Goal: Obtain resource: Download file/media

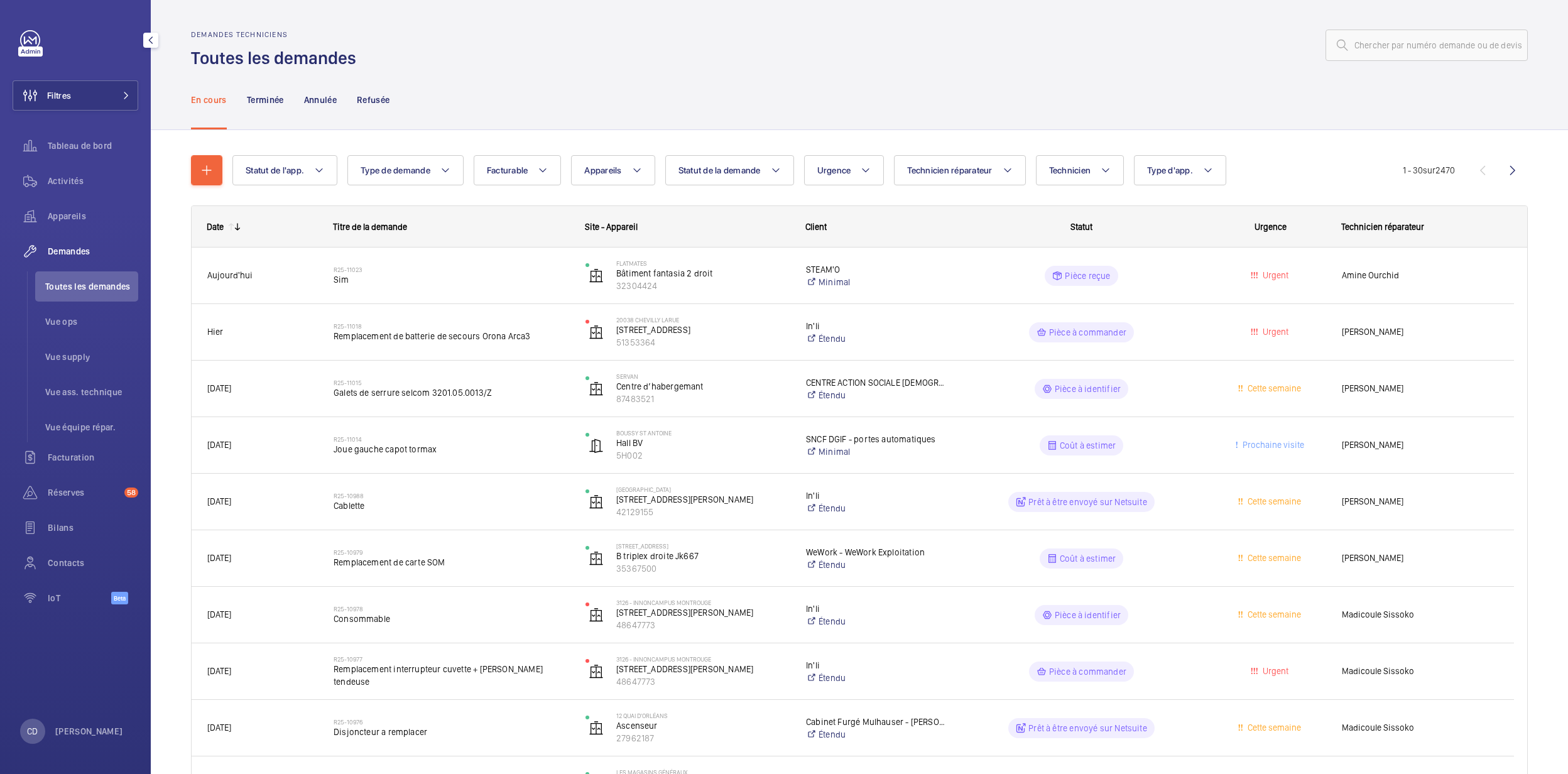
click at [104, 224] on div "Appareils" at bounding box center [75, 216] width 126 height 30
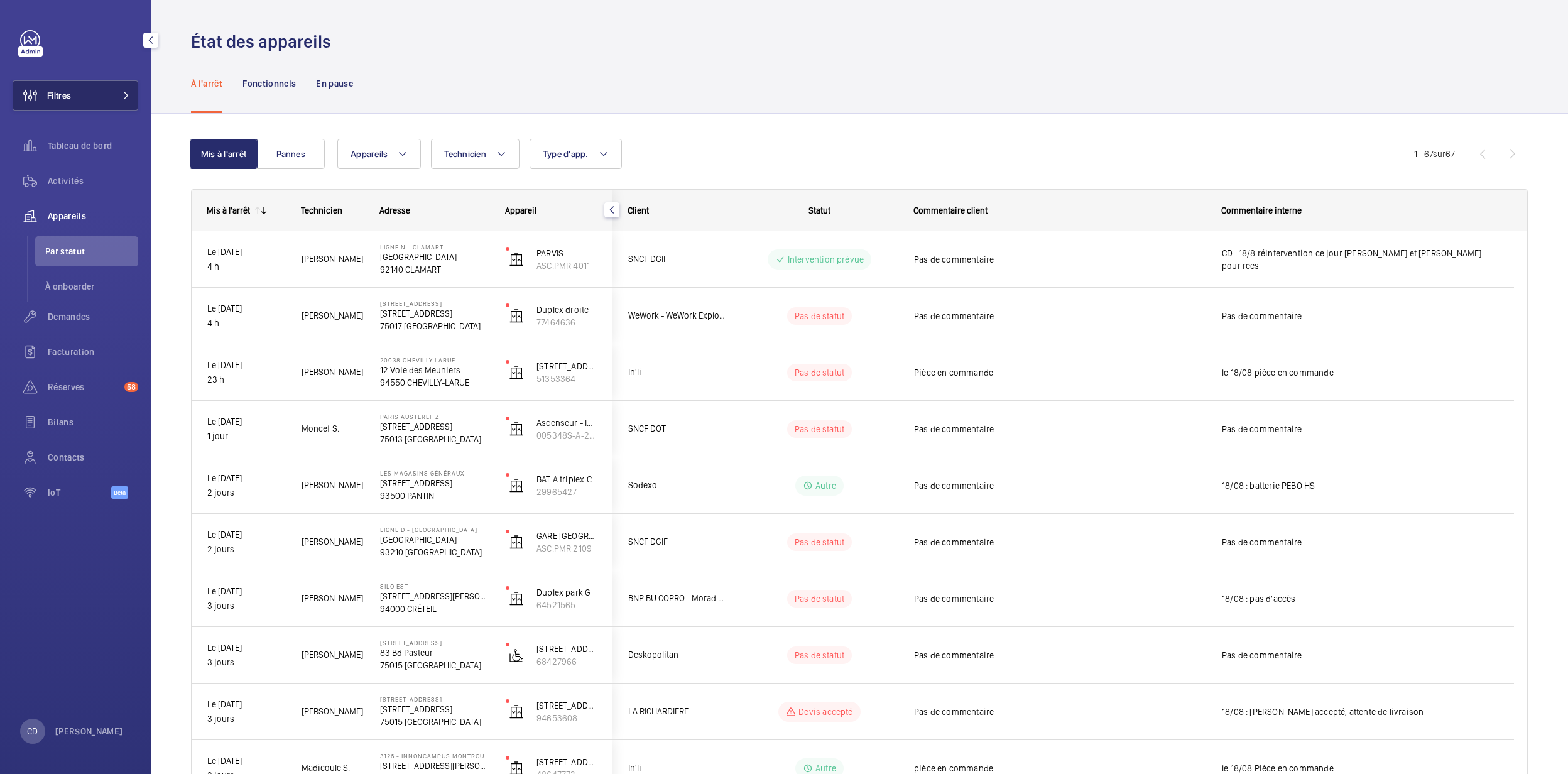
click at [68, 94] on span "Filtres" at bounding box center [59, 96] width 24 height 13
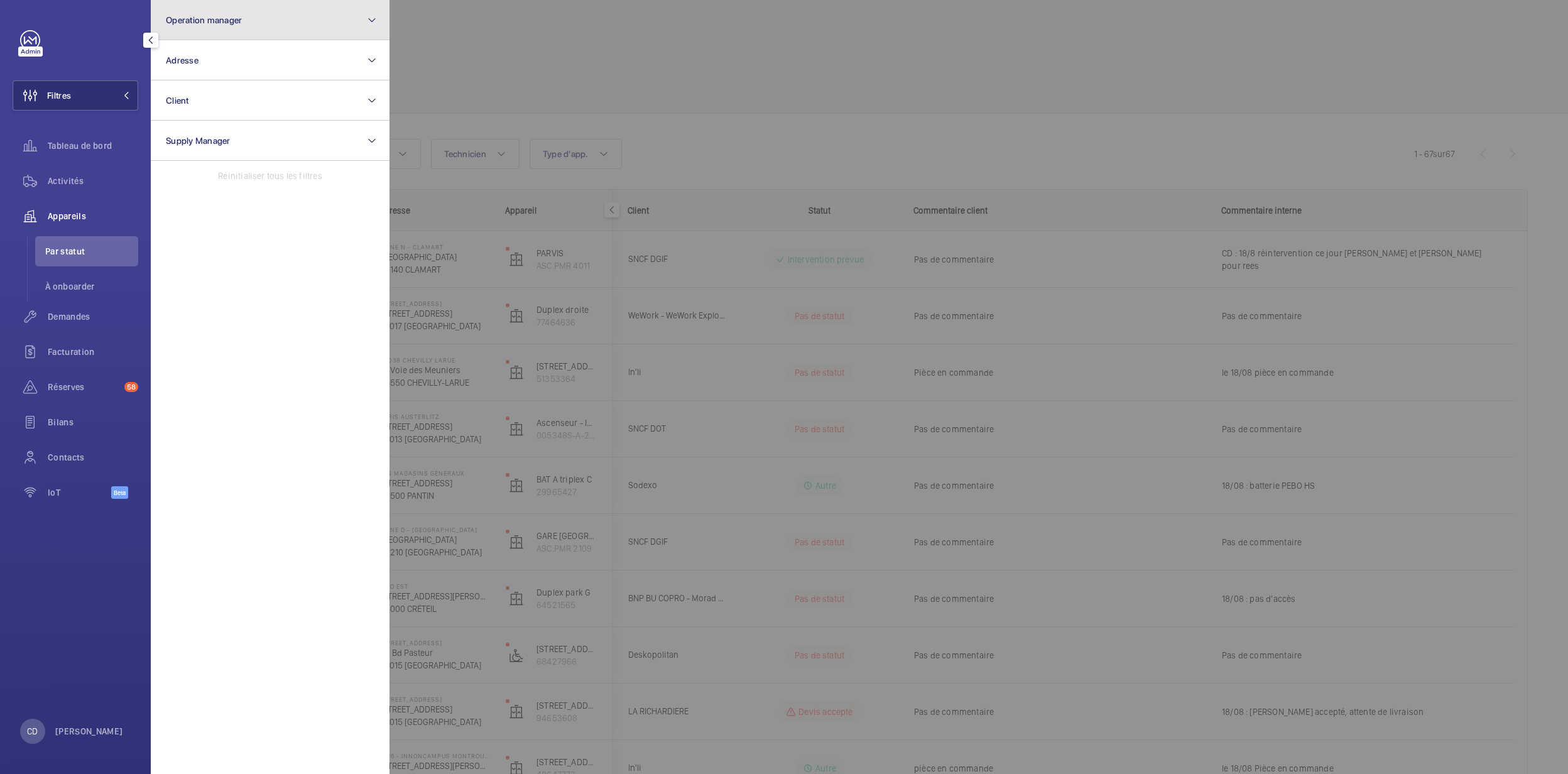
click at [264, 15] on button "Operation manager" at bounding box center [270, 20] width 239 height 40
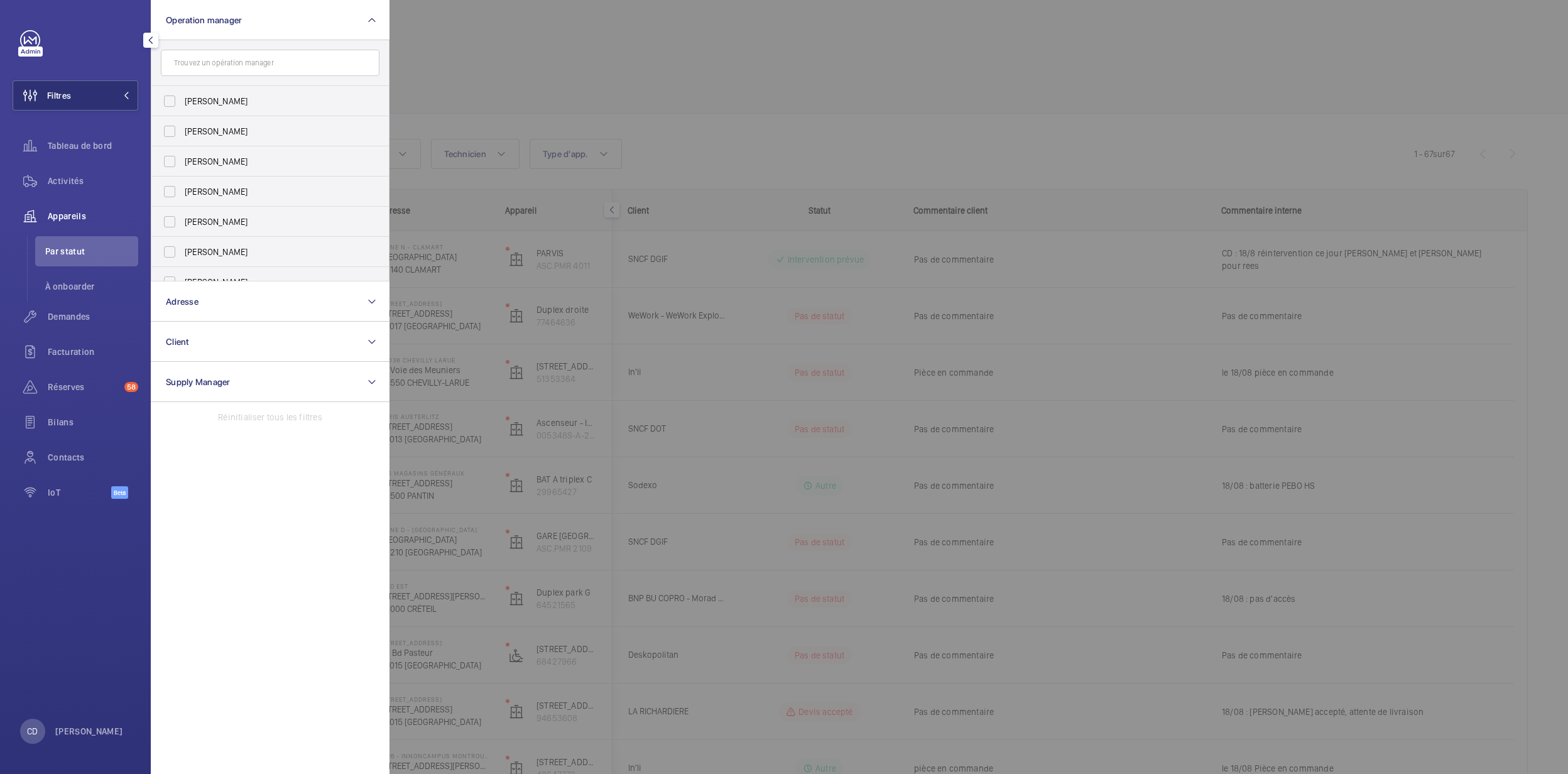
click at [709, 213] on div at bounding box center [1173, 387] width 1568 height 774
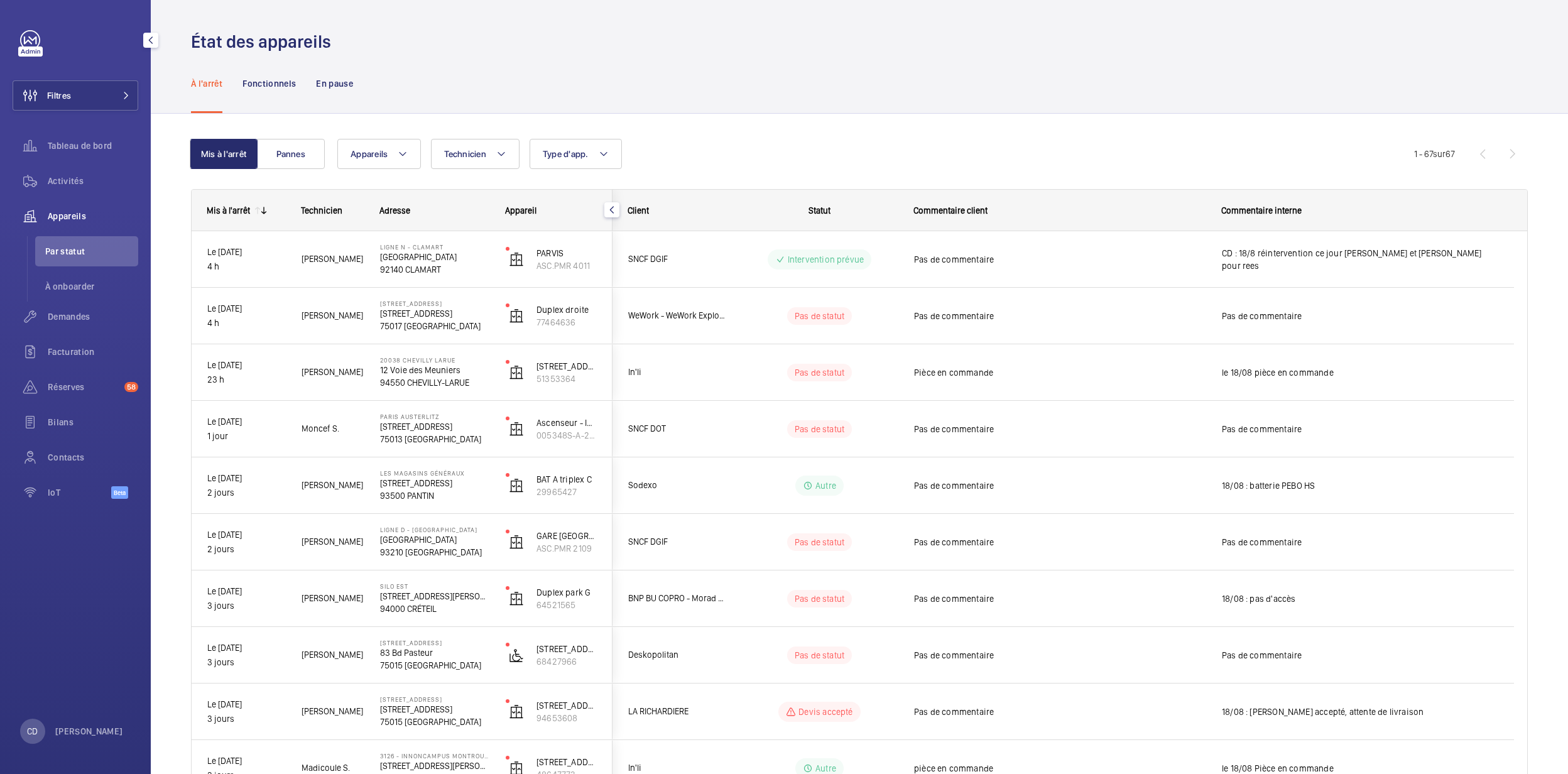
click at [67, 176] on span "Activités" at bounding box center [93, 181] width 90 height 13
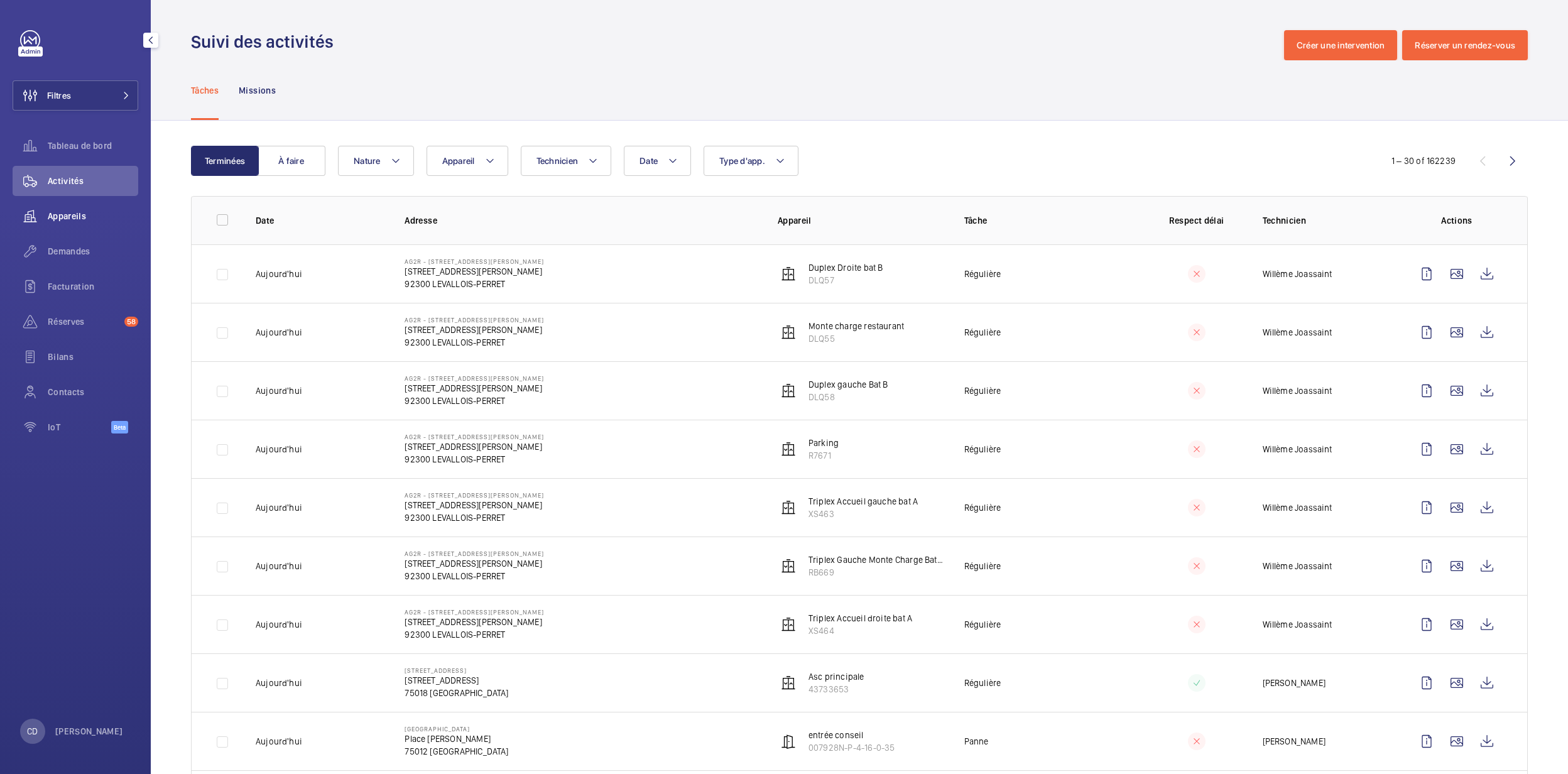
click at [68, 215] on span "Appareils" at bounding box center [93, 216] width 90 height 13
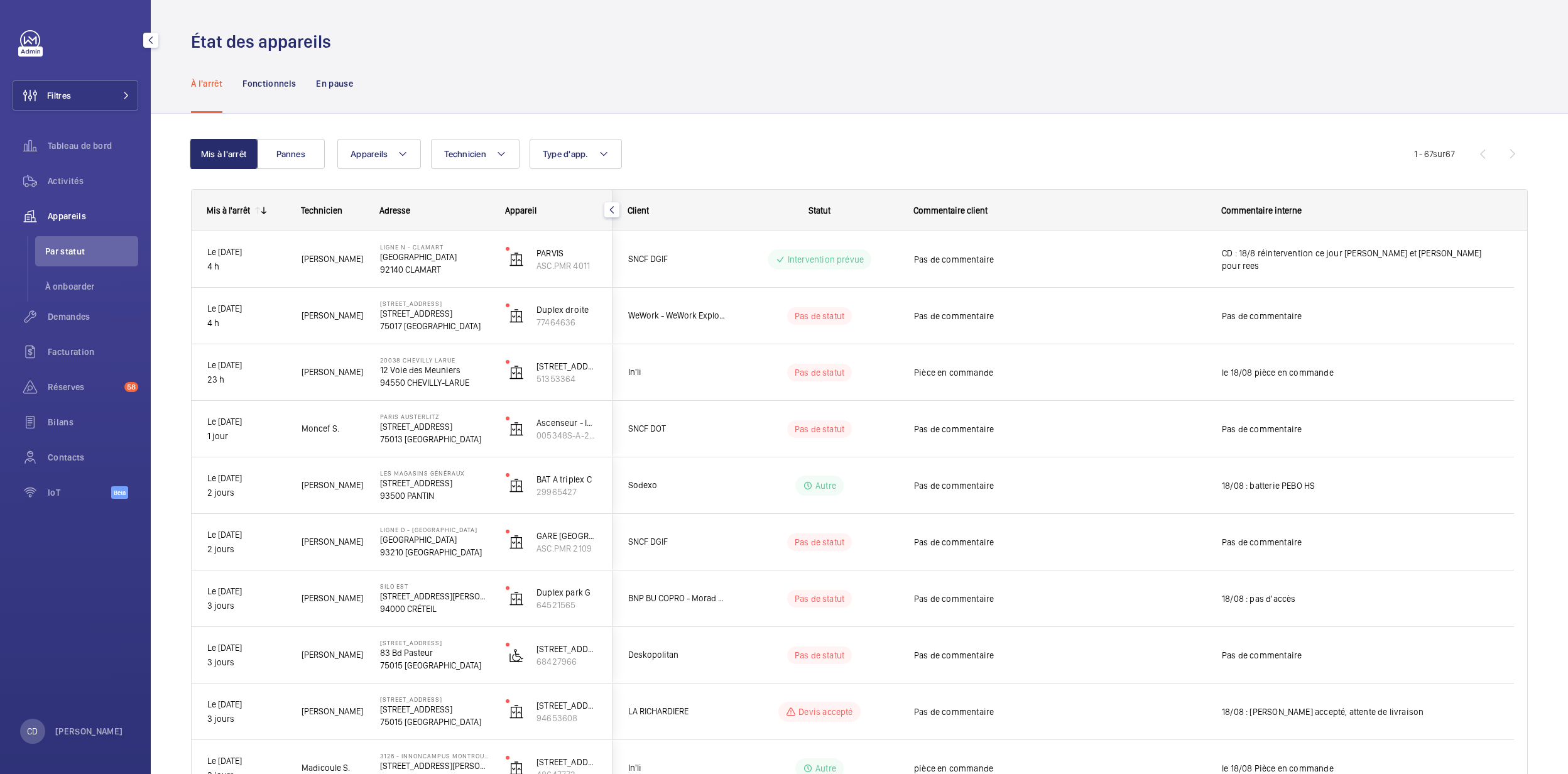
click at [43, 164] on div "Tableau de bord" at bounding box center [75, 148] width 126 height 35
click at [58, 187] on div "Activités" at bounding box center [75, 180] width 126 height 30
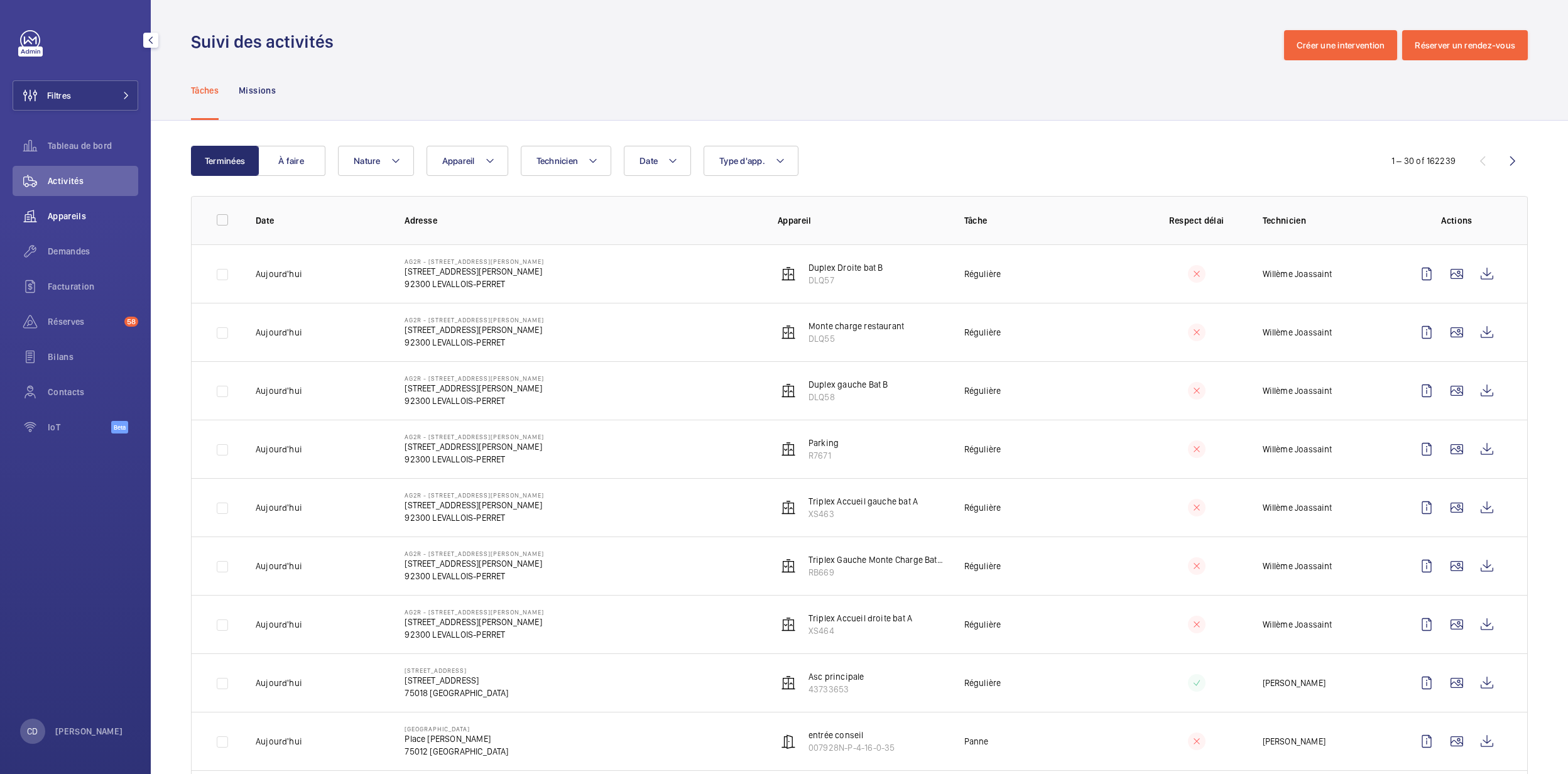
click at [41, 211] on wm-front-icon-button at bounding box center [30, 216] width 35 height 30
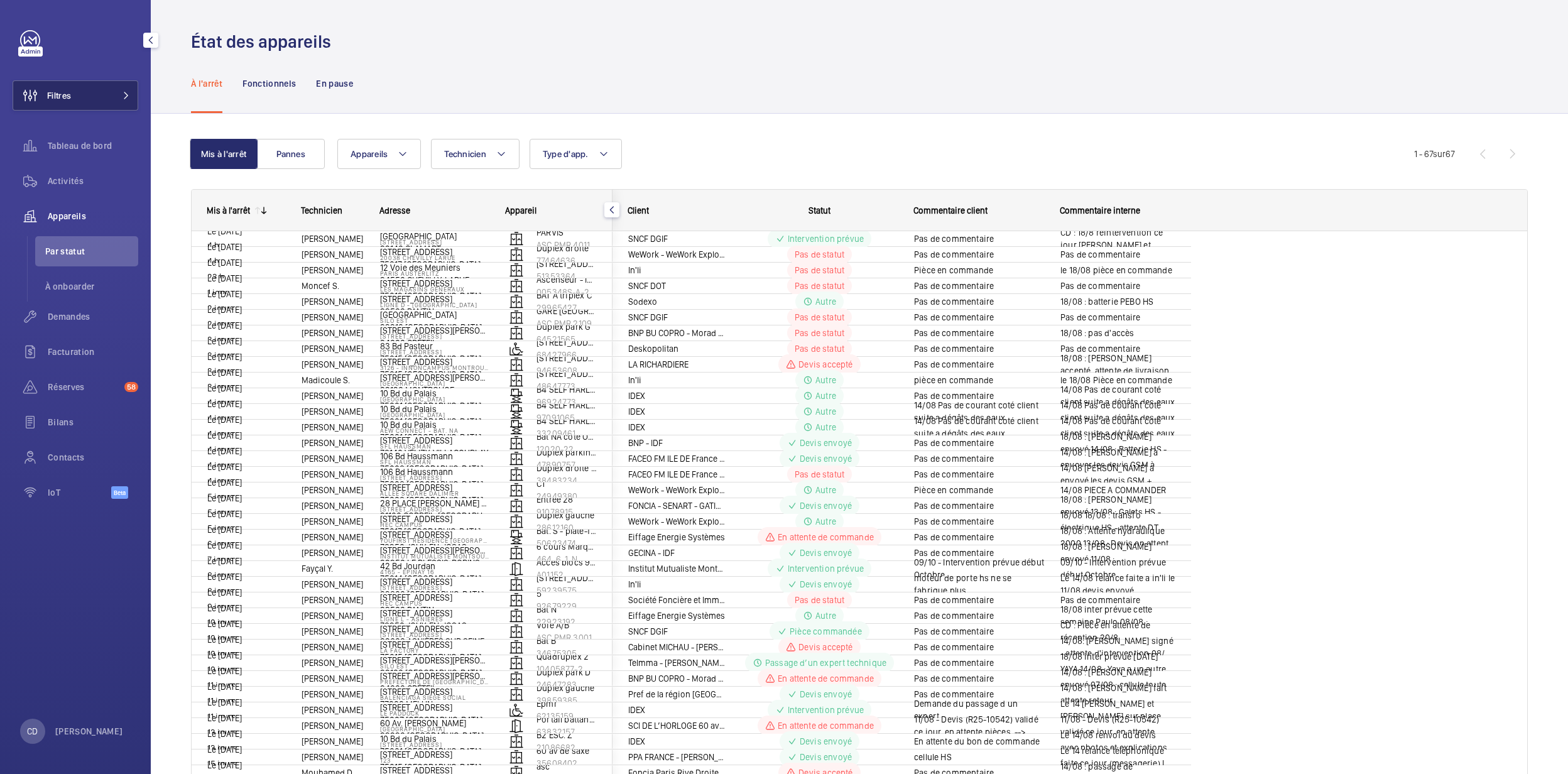
click at [103, 99] on button "Filtres" at bounding box center [75, 95] width 126 height 30
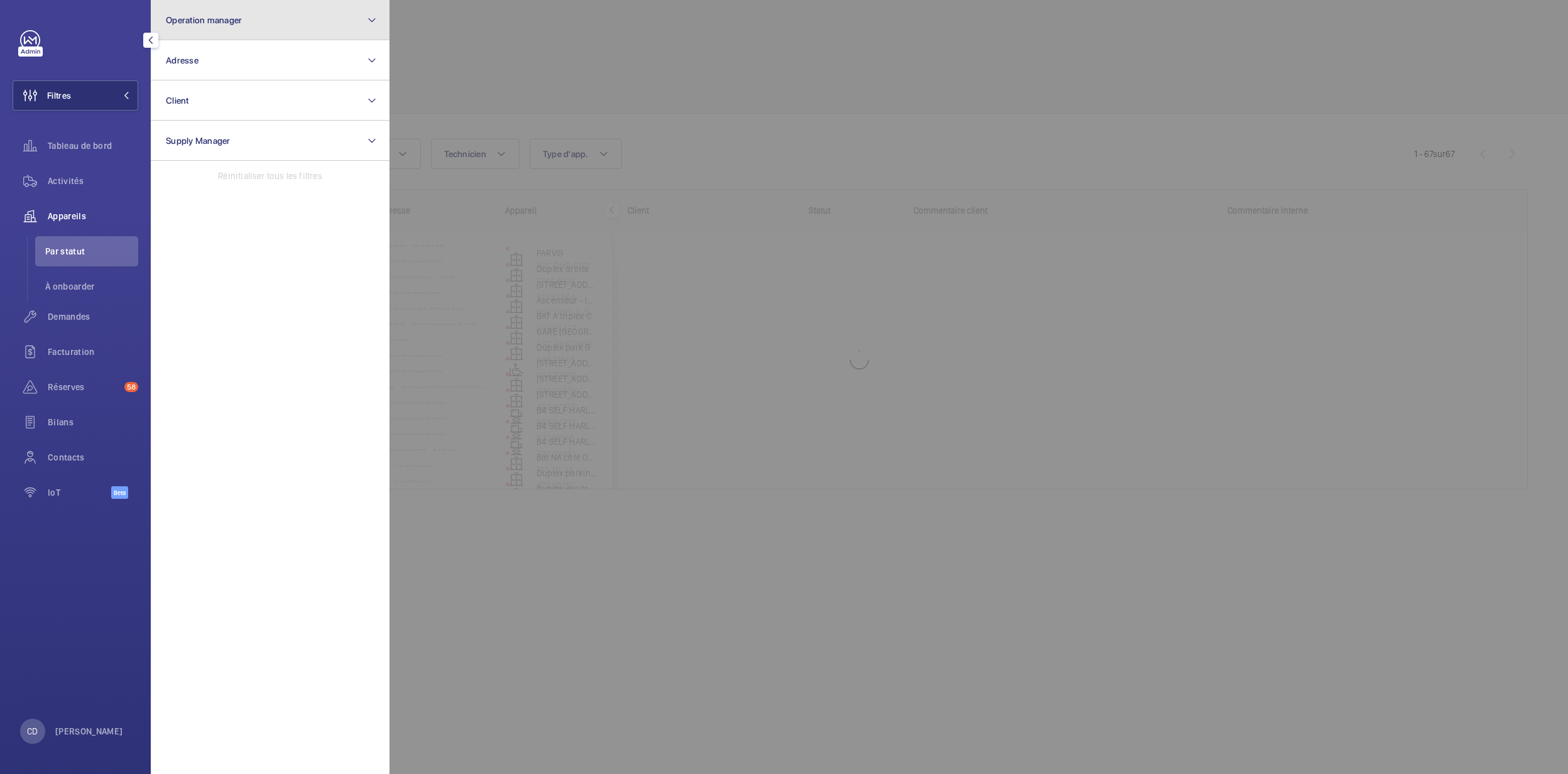
click at [260, 28] on button "Operation manager" at bounding box center [270, 20] width 239 height 40
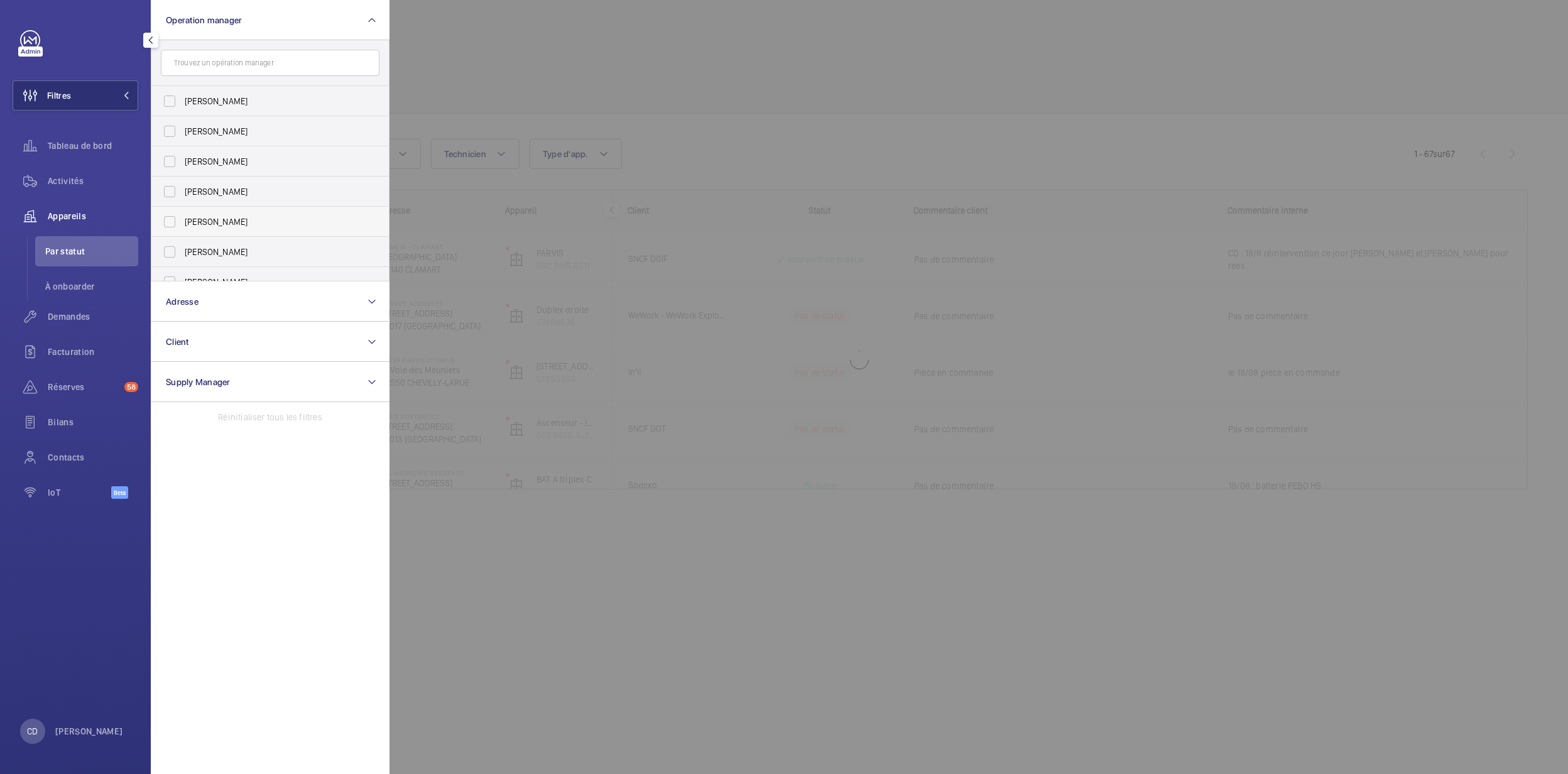
click at [264, 220] on span "[PERSON_NAME]" at bounding box center [271, 222] width 173 height 13
click at [182, 220] on input "[PERSON_NAME]" at bounding box center [169, 221] width 25 height 25
checkbox input "true"
click at [541, 523] on div at bounding box center [1173, 387] width 1568 height 774
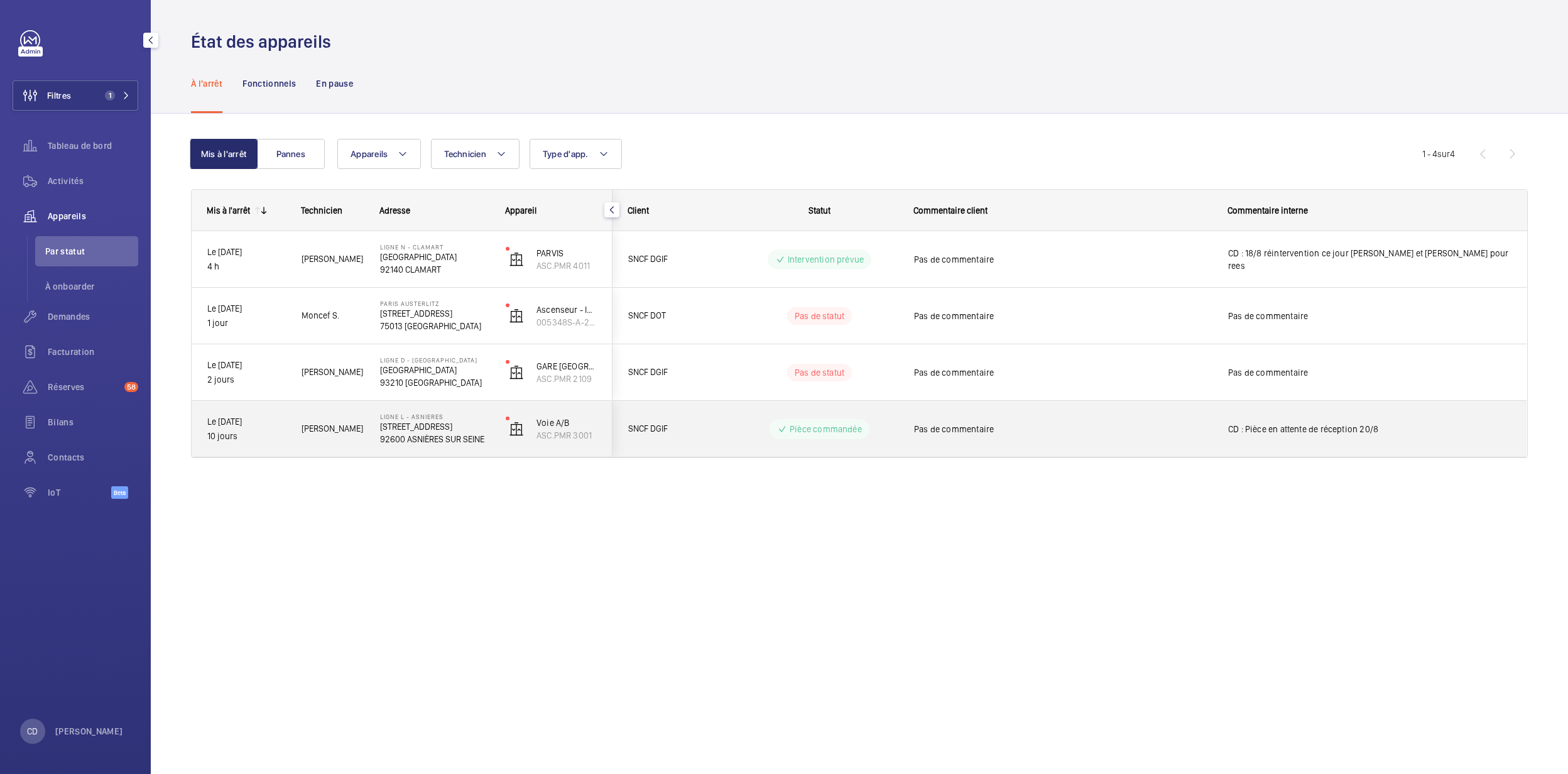
click at [443, 415] on p "Ligne L - ASNIERES" at bounding box center [435, 417] width 110 height 8
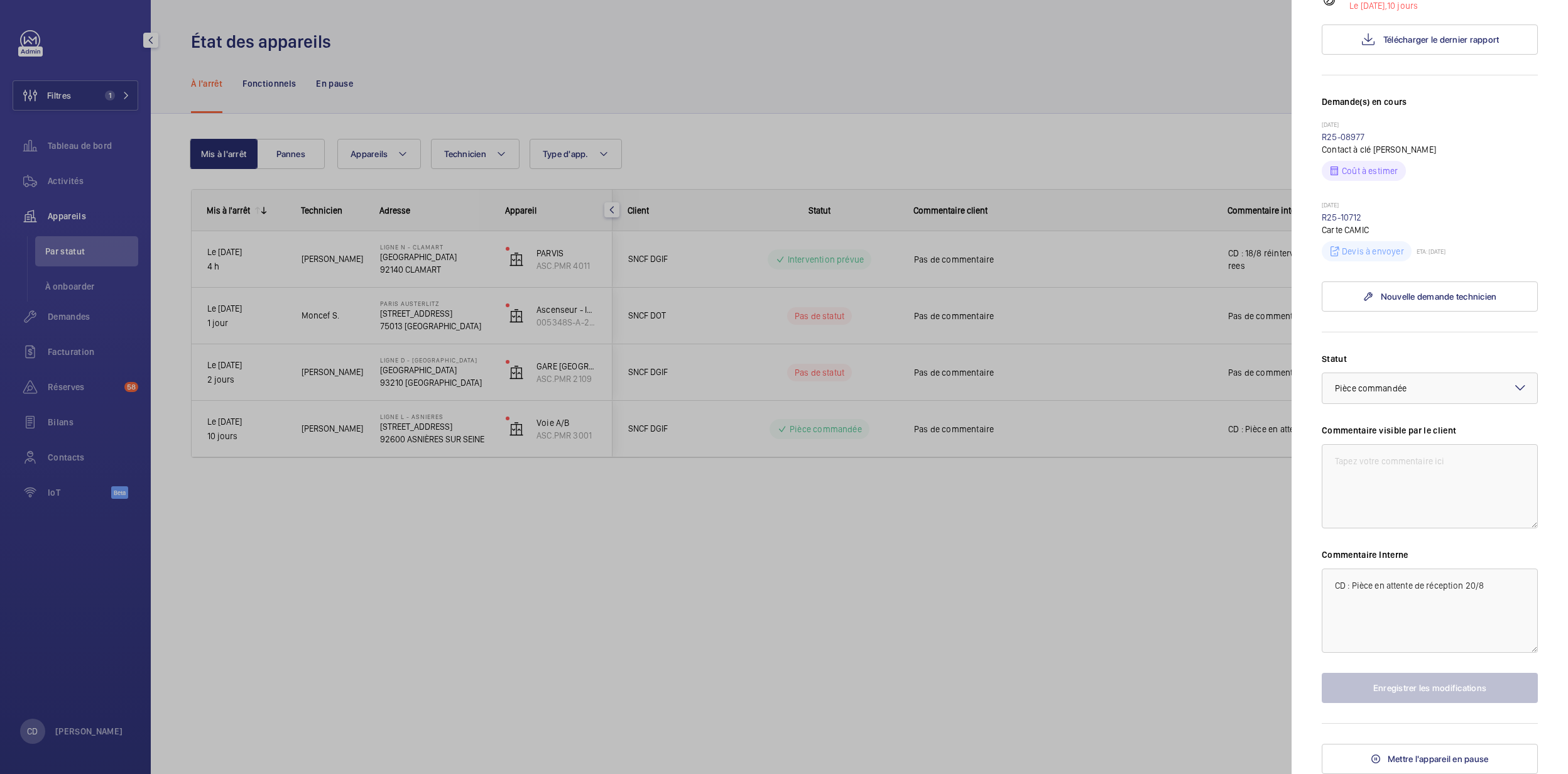
scroll to position [292, 0]
drag, startPoint x: 612, startPoint y: 613, endPoint x: 594, endPoint y: 619, distance: 19.0
click at [608, 619] on div at bounding box center [784, 387] width 1568 height 774
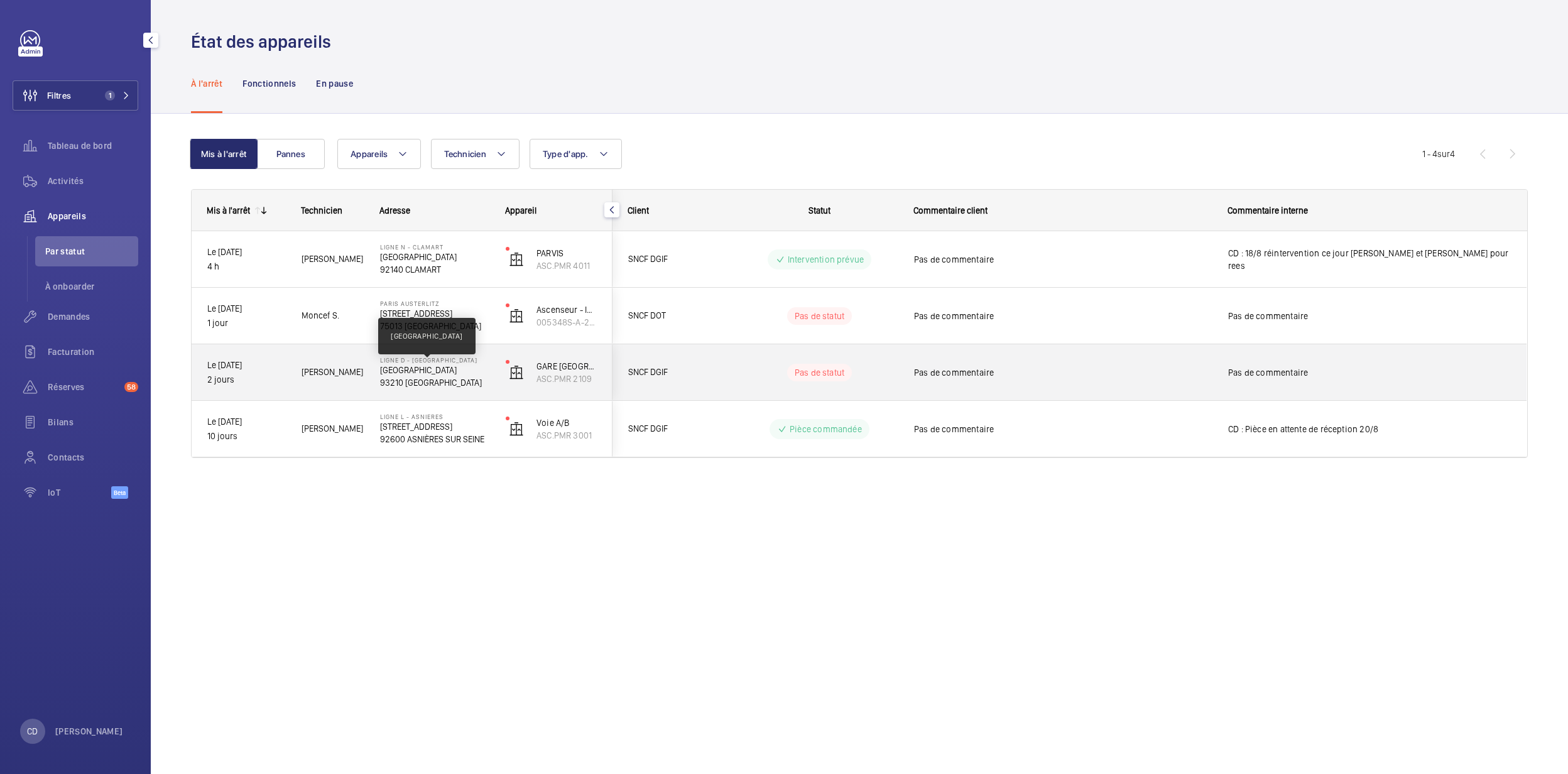
click at [396, 368] on p "[GEOGRAPHIC_DATA]" at bounding box center [435, 370] width 110 height 13
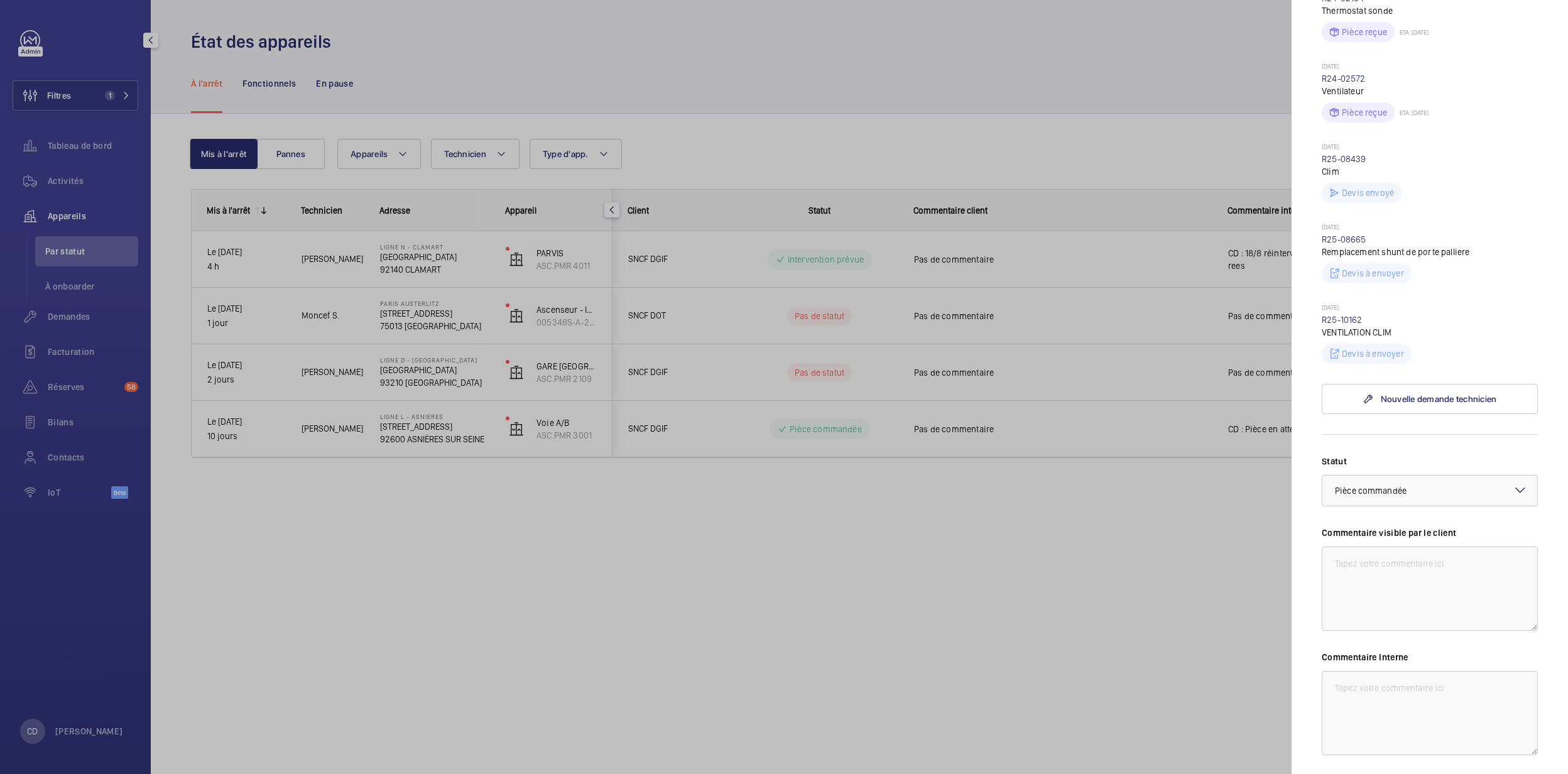
scroll to position [167, 0]
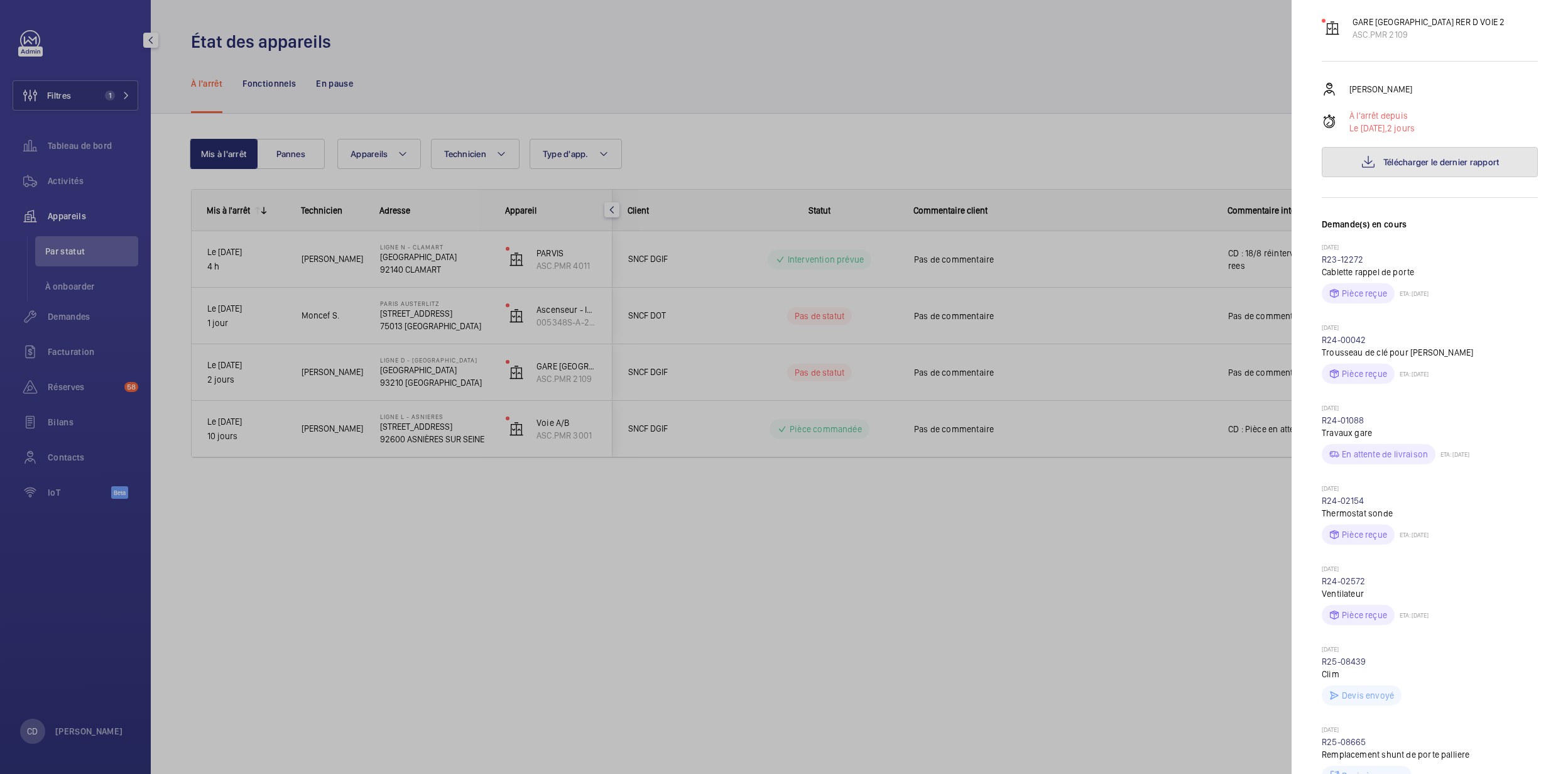
click at [1383, 159] on span "Télécharger le dernier rapport" at bounding box center [1441, 162] width 116 height 10
click at [795, 458] on div at bounding box center [784, 387] width 1568 height 774
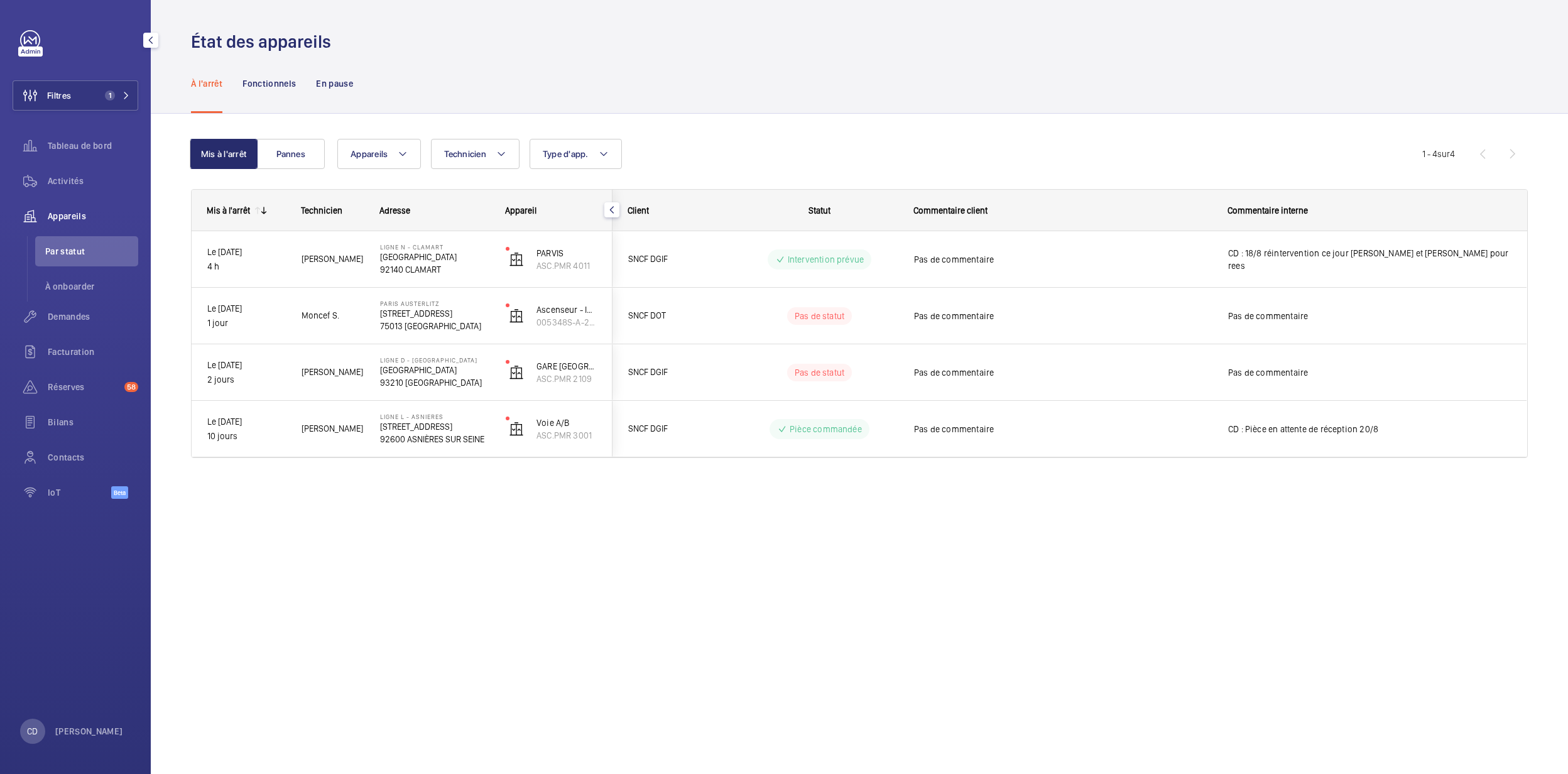
scroll to position [0, 0]
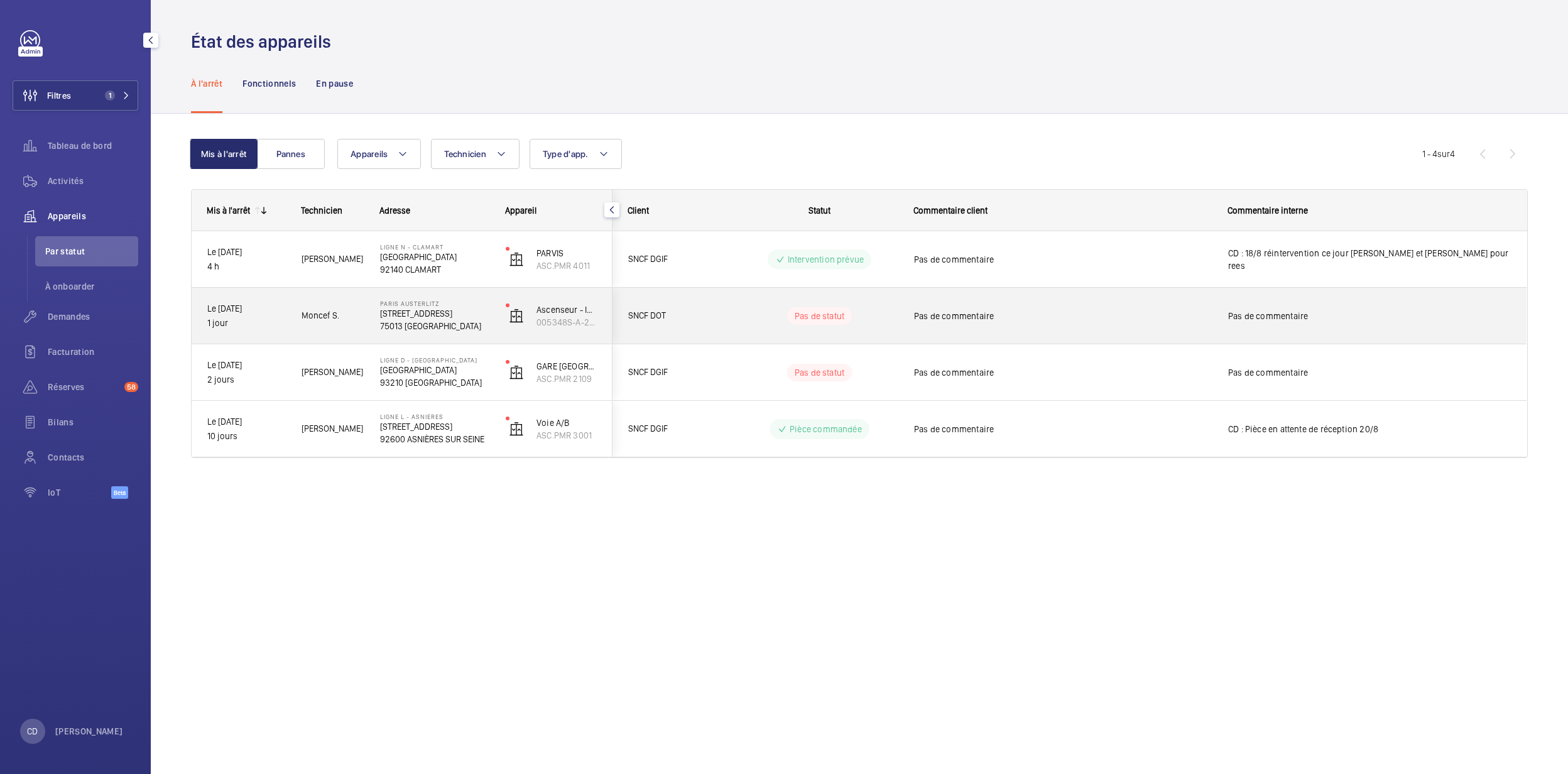
click at [855, 318] on wm-front-pills-cell "Pas de statut" at bounding box center [820, 316] width 157 height 18
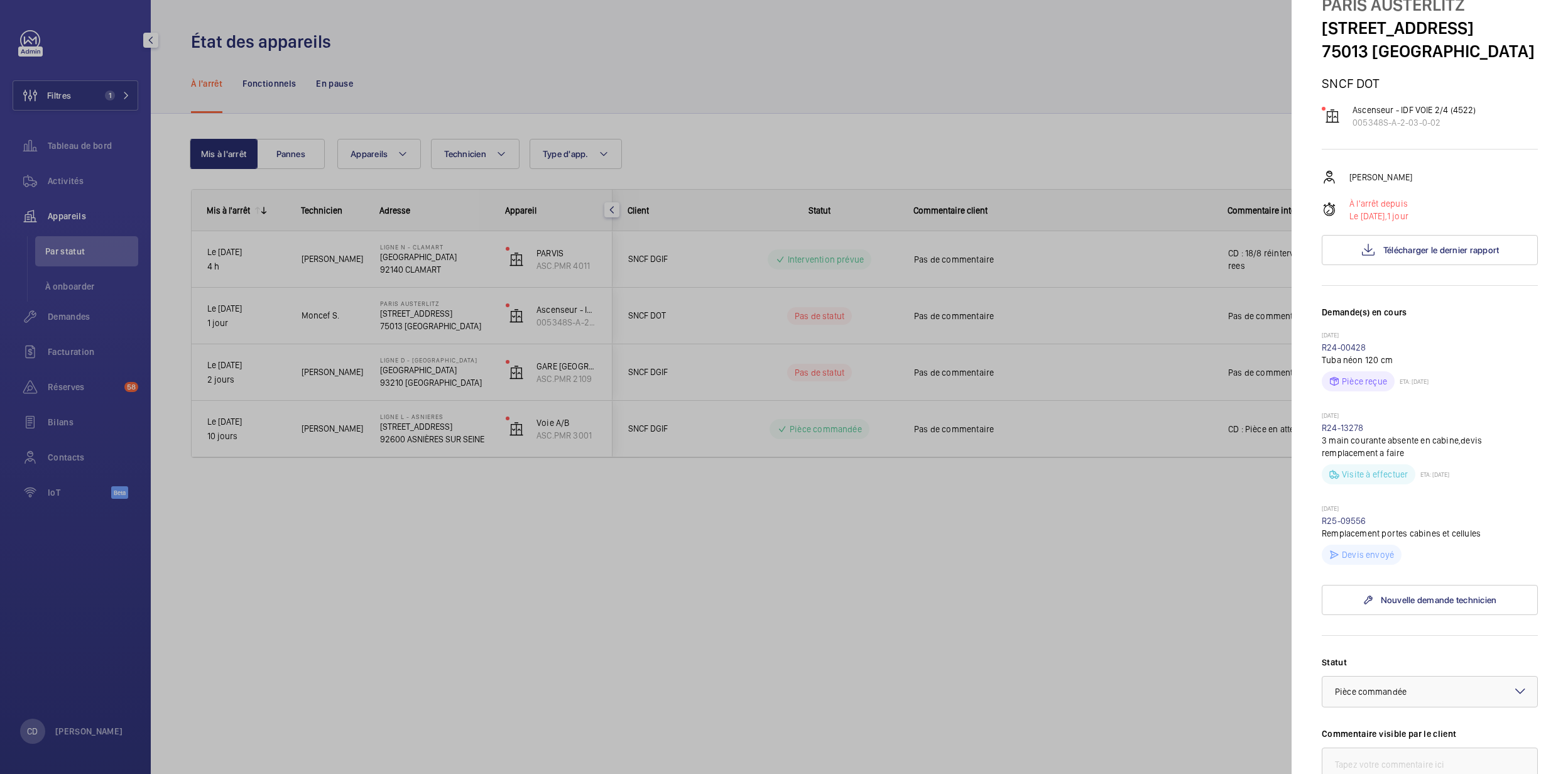
scroll to position [26, 0]
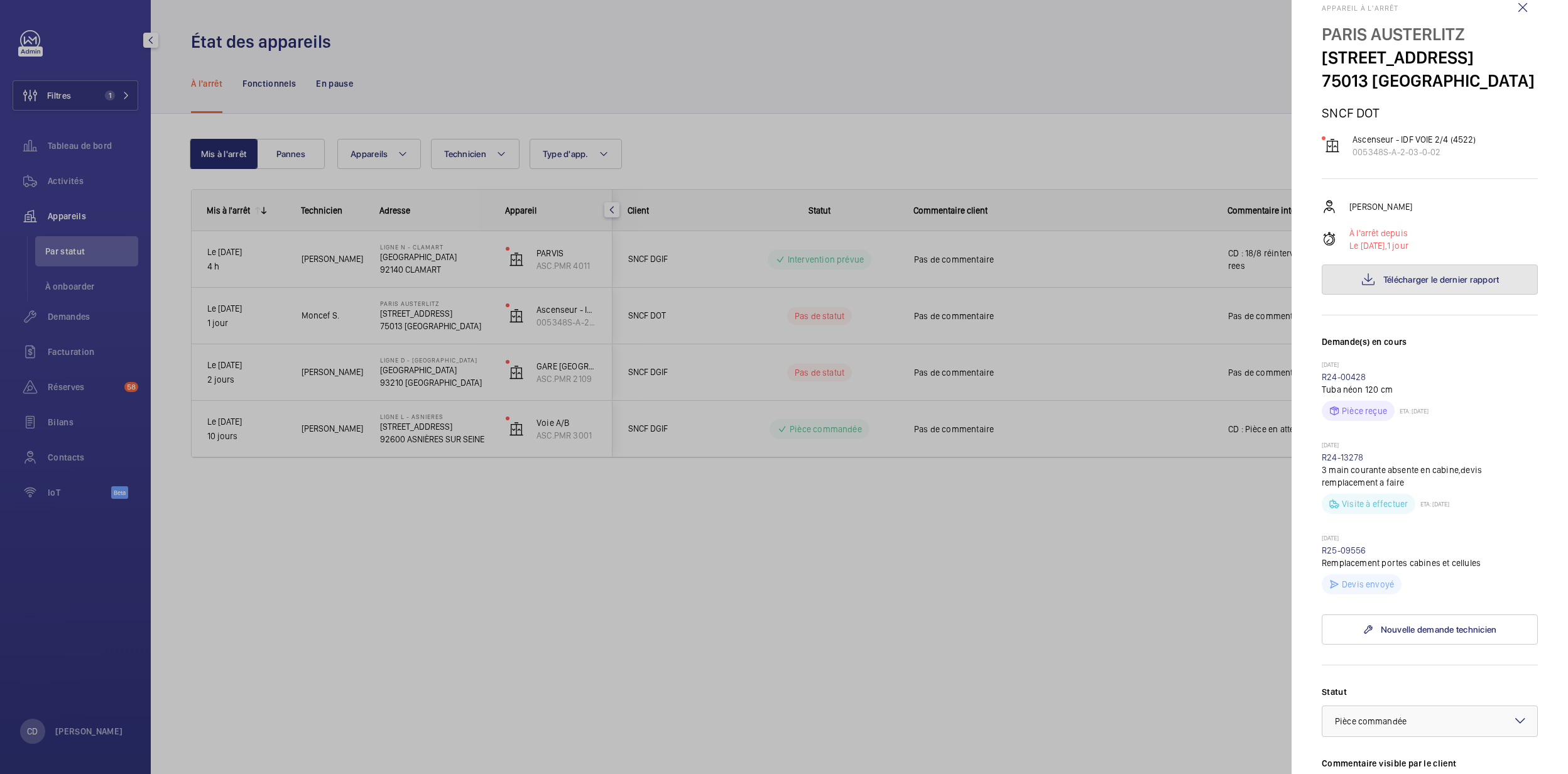
click at [1404, 276] on span "Télécharger le dernier rapport" at bounding box center [1441, 280] width 116 height 10
click at [501, 541] on div at bounding box center [784, 387] width 1568 height 774
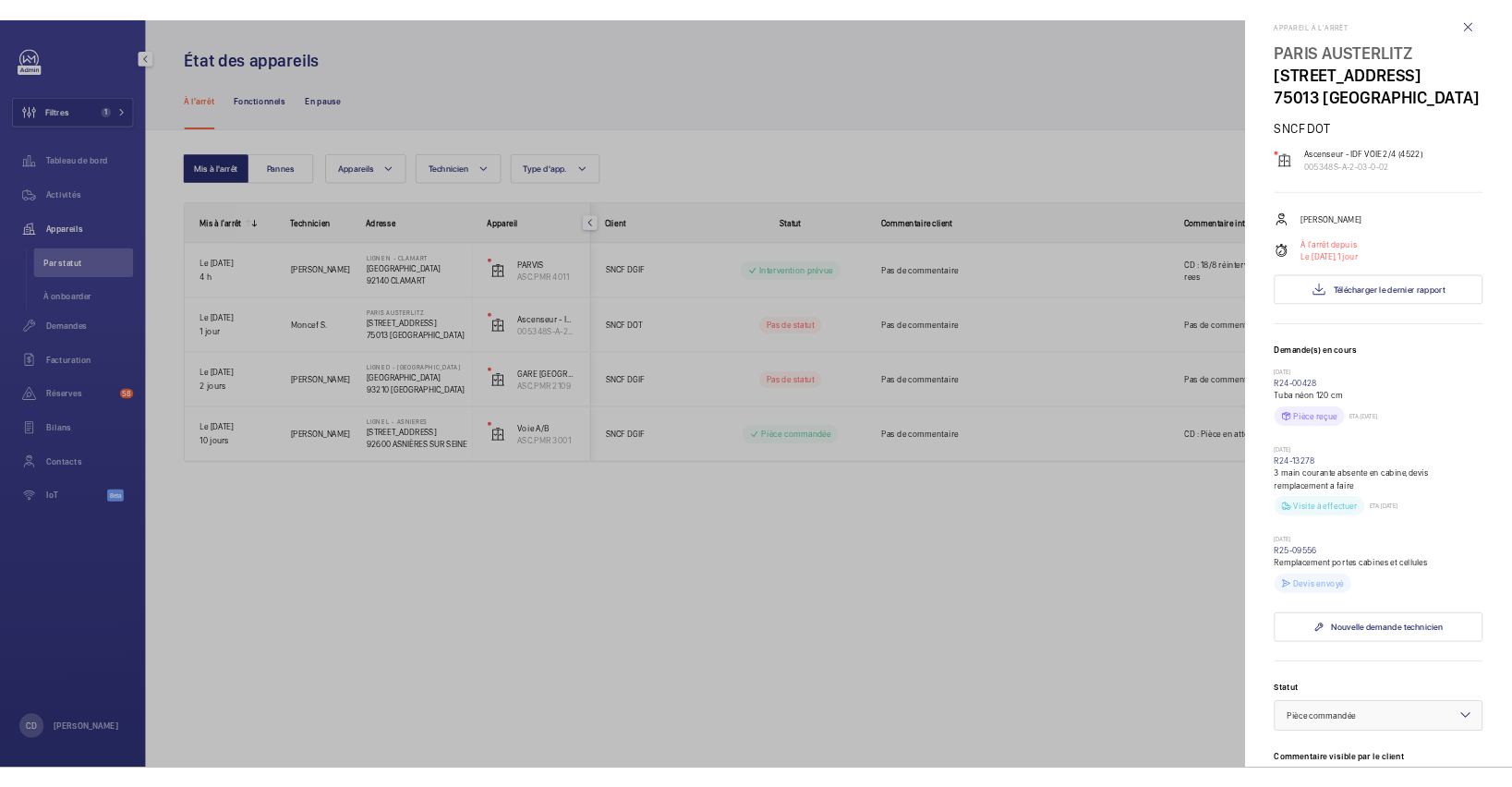
scroll to position [0, 0]
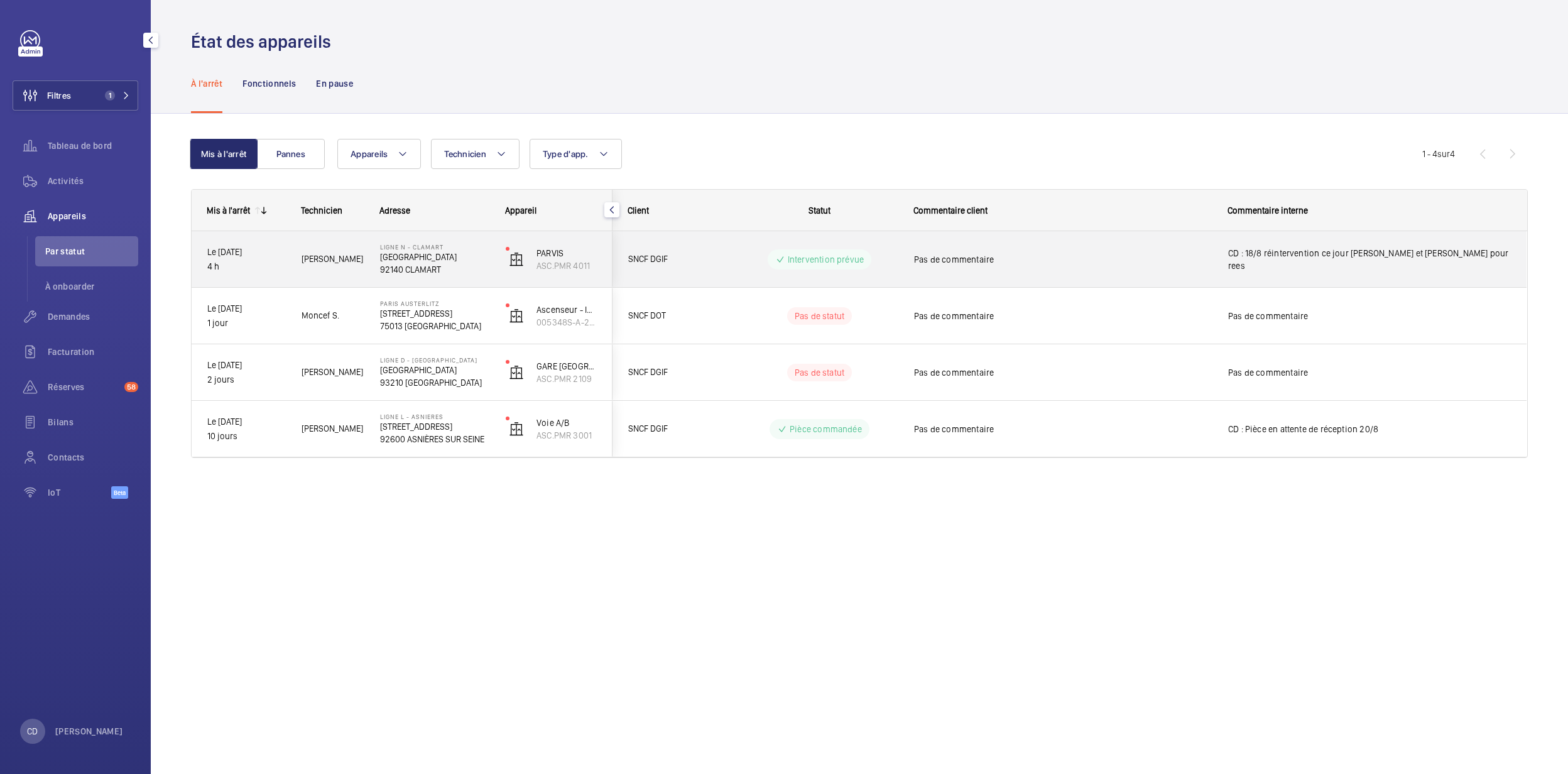
click at [461, 251] on p "[GEOGRAPHIC_DATA]" at bounding box center [435, 257] width 110 height 13
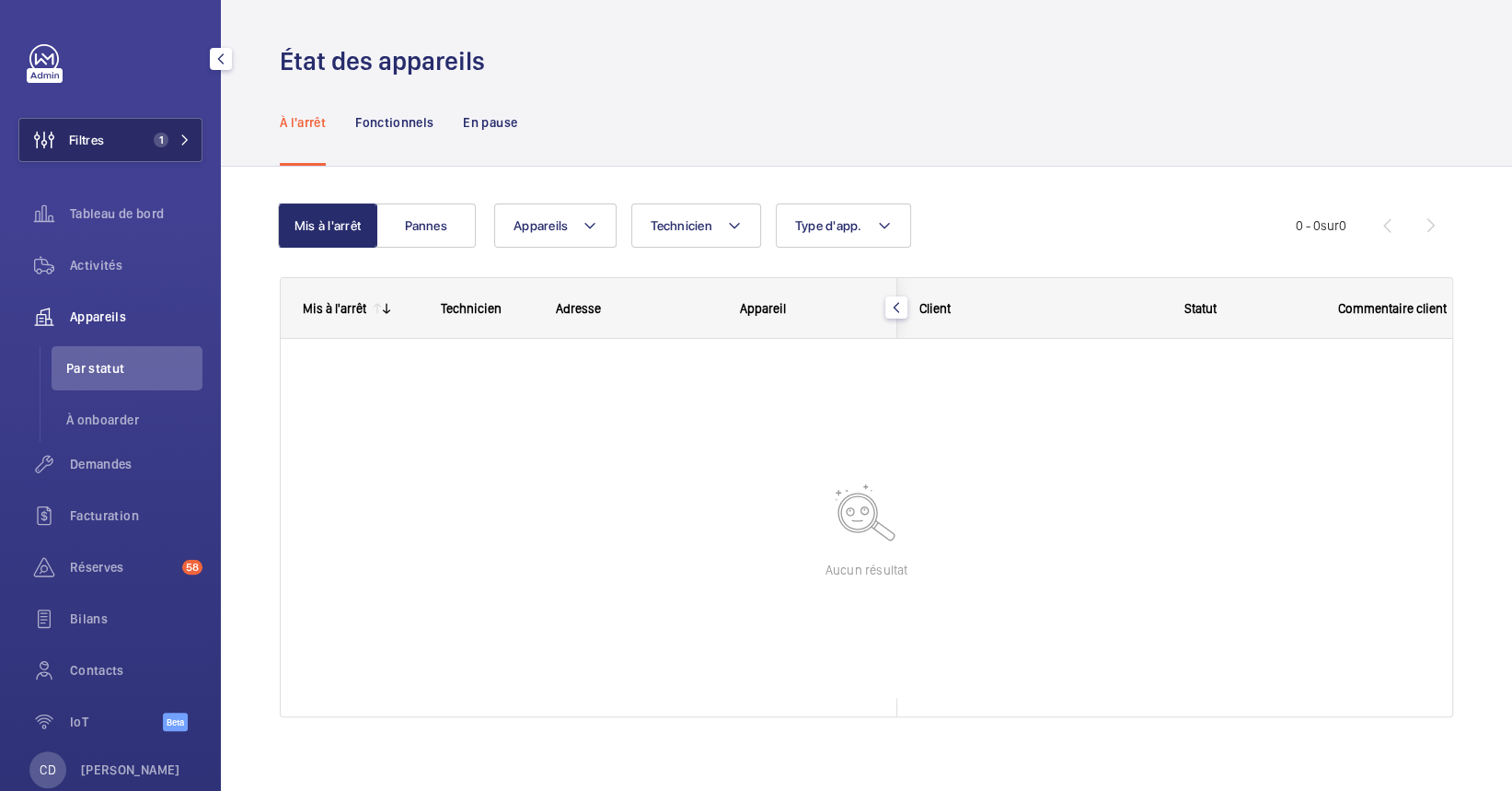
click at [104, 140] on span "Filtres" at bounding box center [86, 140] width 35 height 19
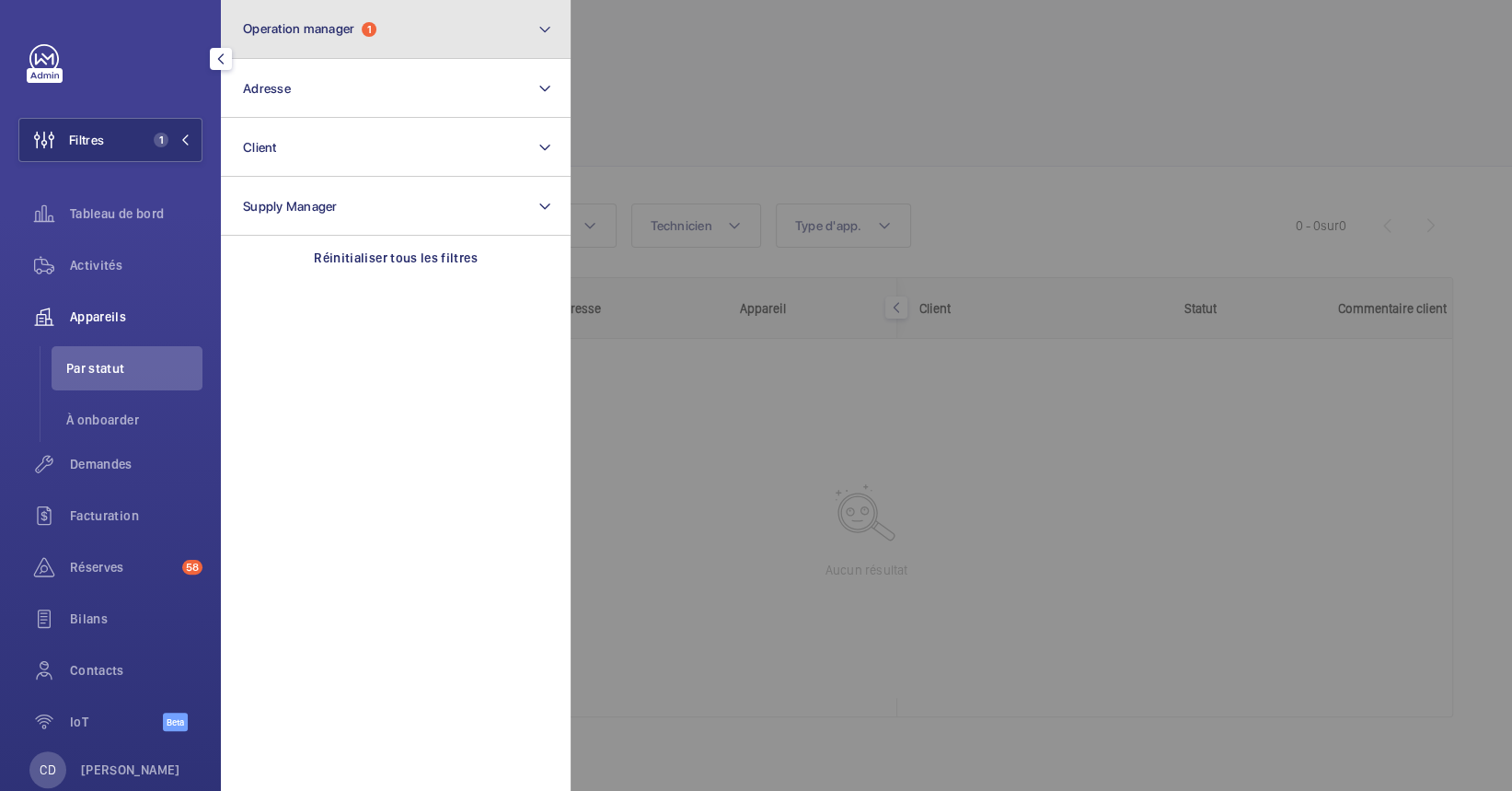
click at [427, 36] on button "Operation manager 1" at bounding box center [396, 29] width 350 height 59
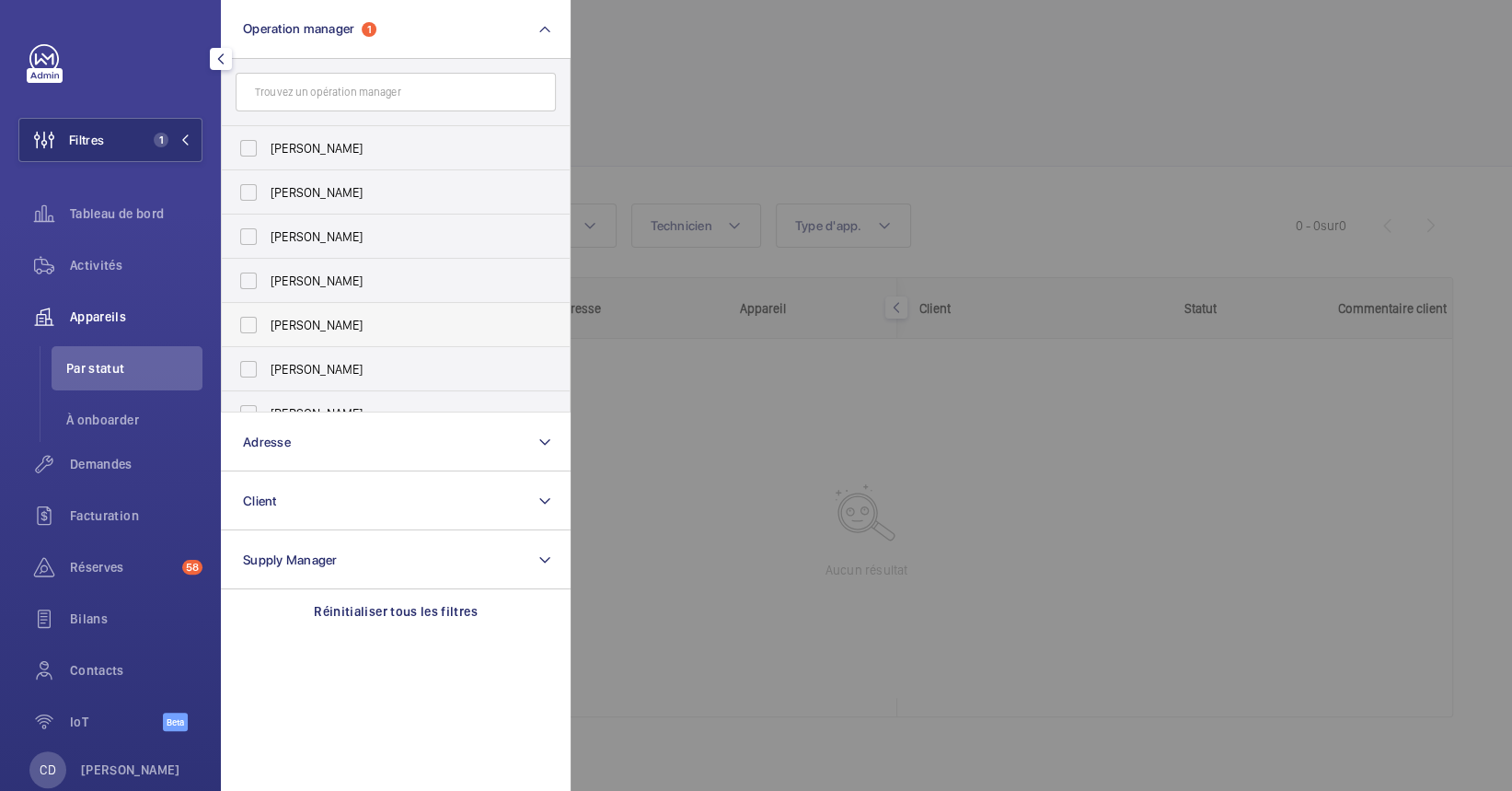
click at [346, 338] on label "[PERSON_NAME]" at bounding box center [382, 324] width 320 height 44
click at [267, 338] on input "[PERSON_NAME]" at bounding box center [248, 324] width 36 height 36
checkbox input "true"
click at [826, 342] on div at bounding box center [1326, 395] width 1512 height 791
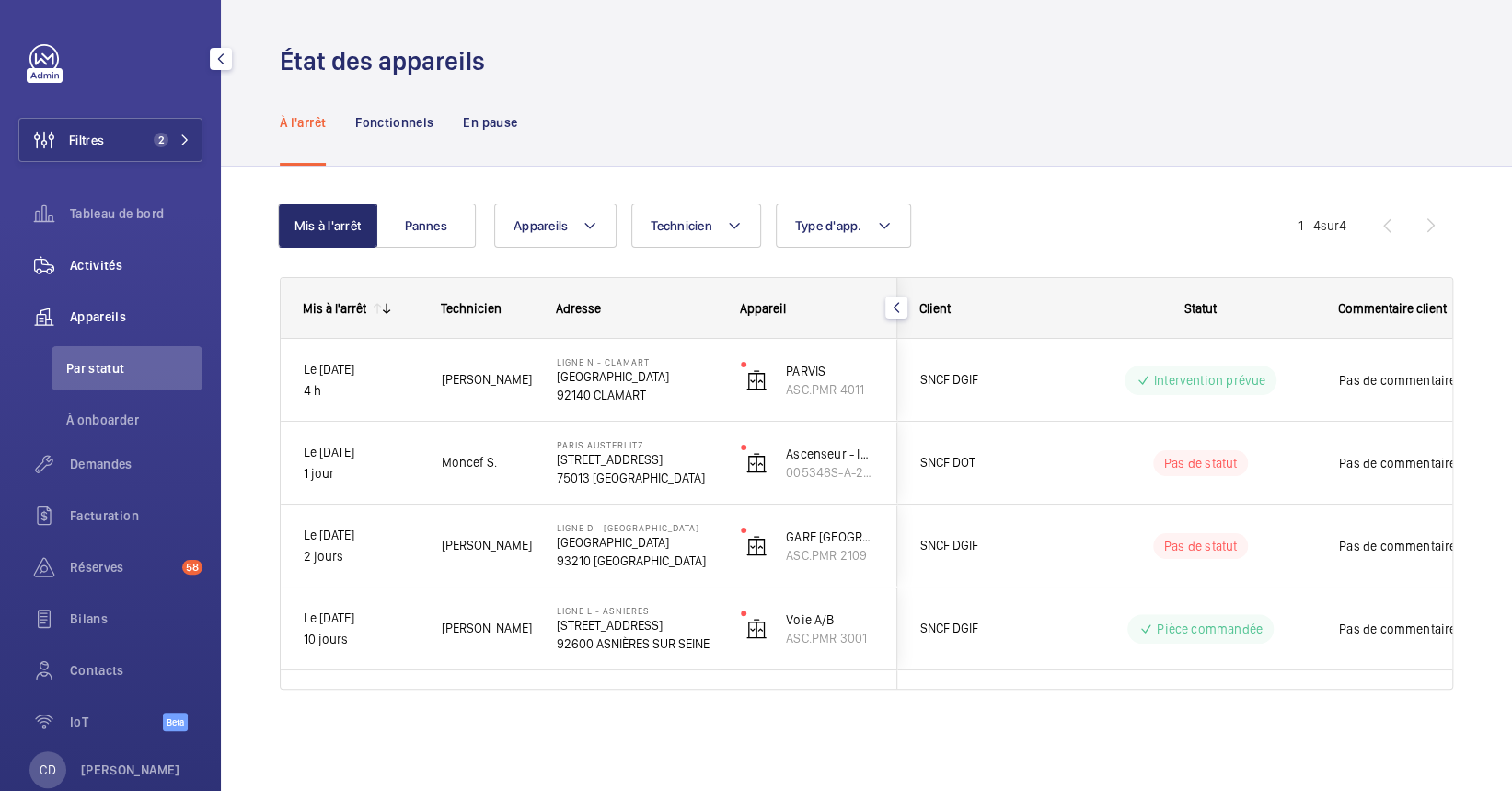
click at [116, 264] on span "Activités" at bounding box center [136, 265] width 133 height 19
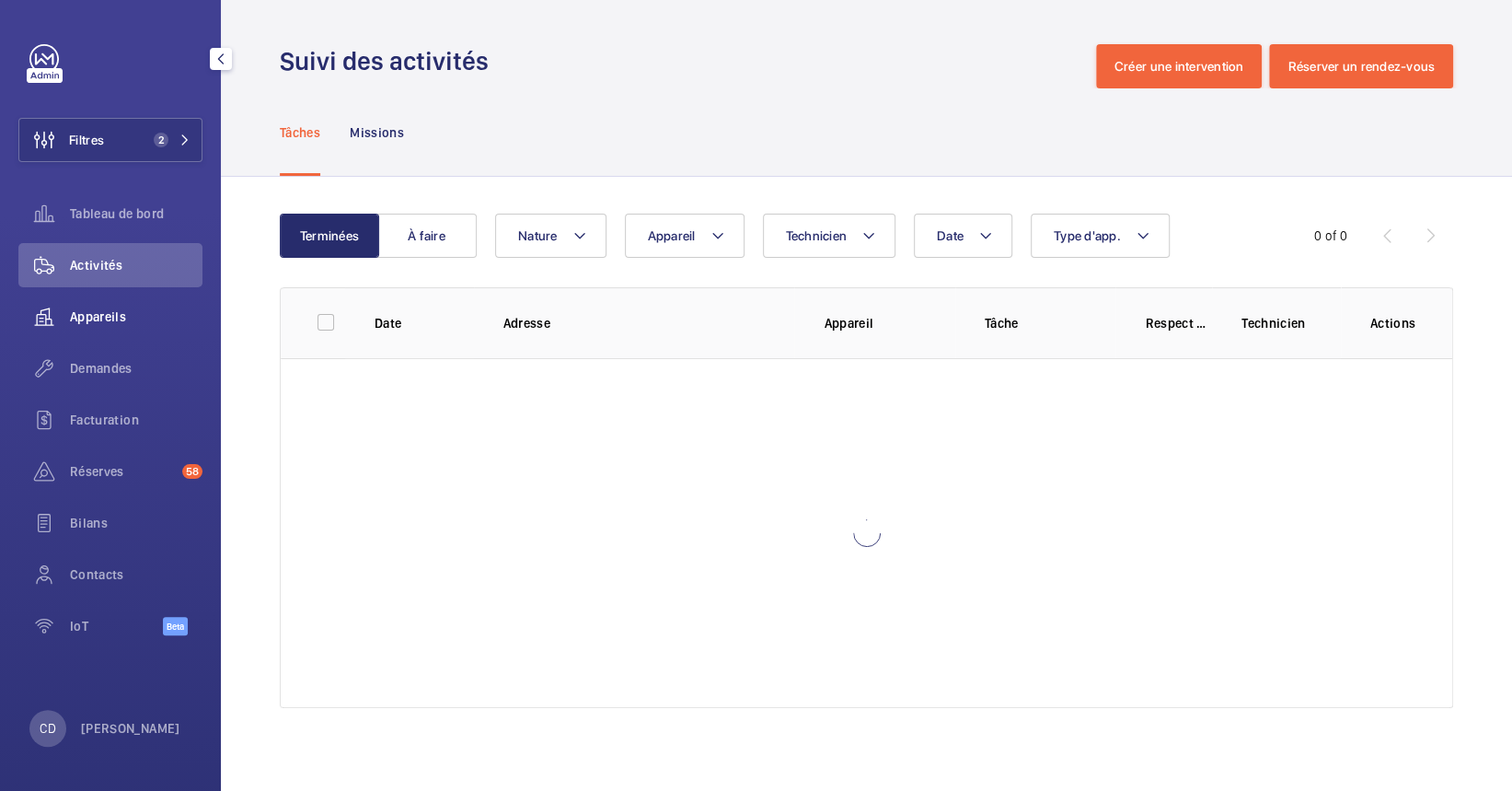
click at [107, 326] on div "Appareils" at bounding box center [110, 317] width 184 height 44
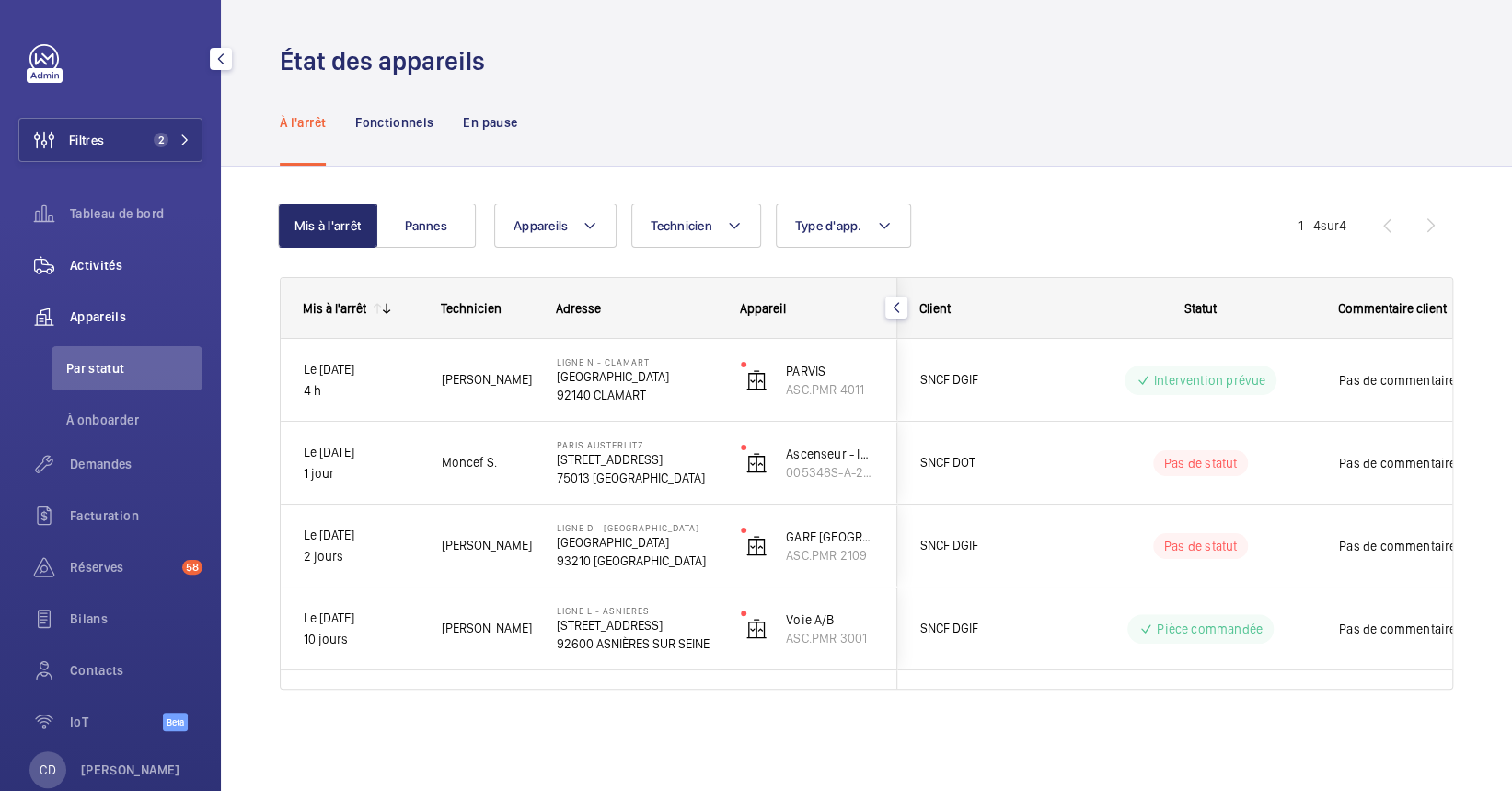
click at [98, 286] on div "Activités" at bounding box center [110, 264] width 184 height 44
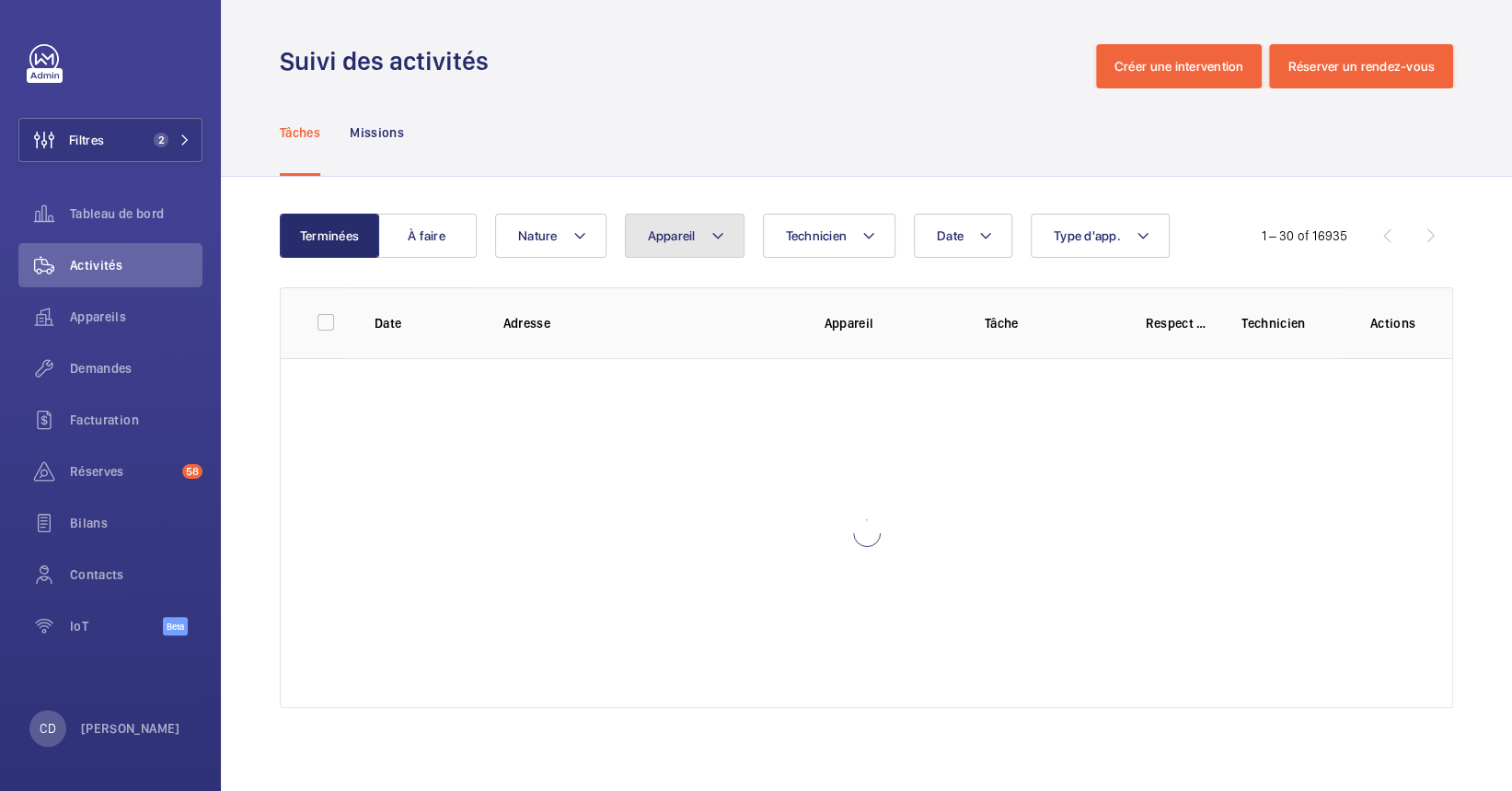
click at [695, 250] on button "Appareil" at bounding box center [685, 235] width 119 height 44
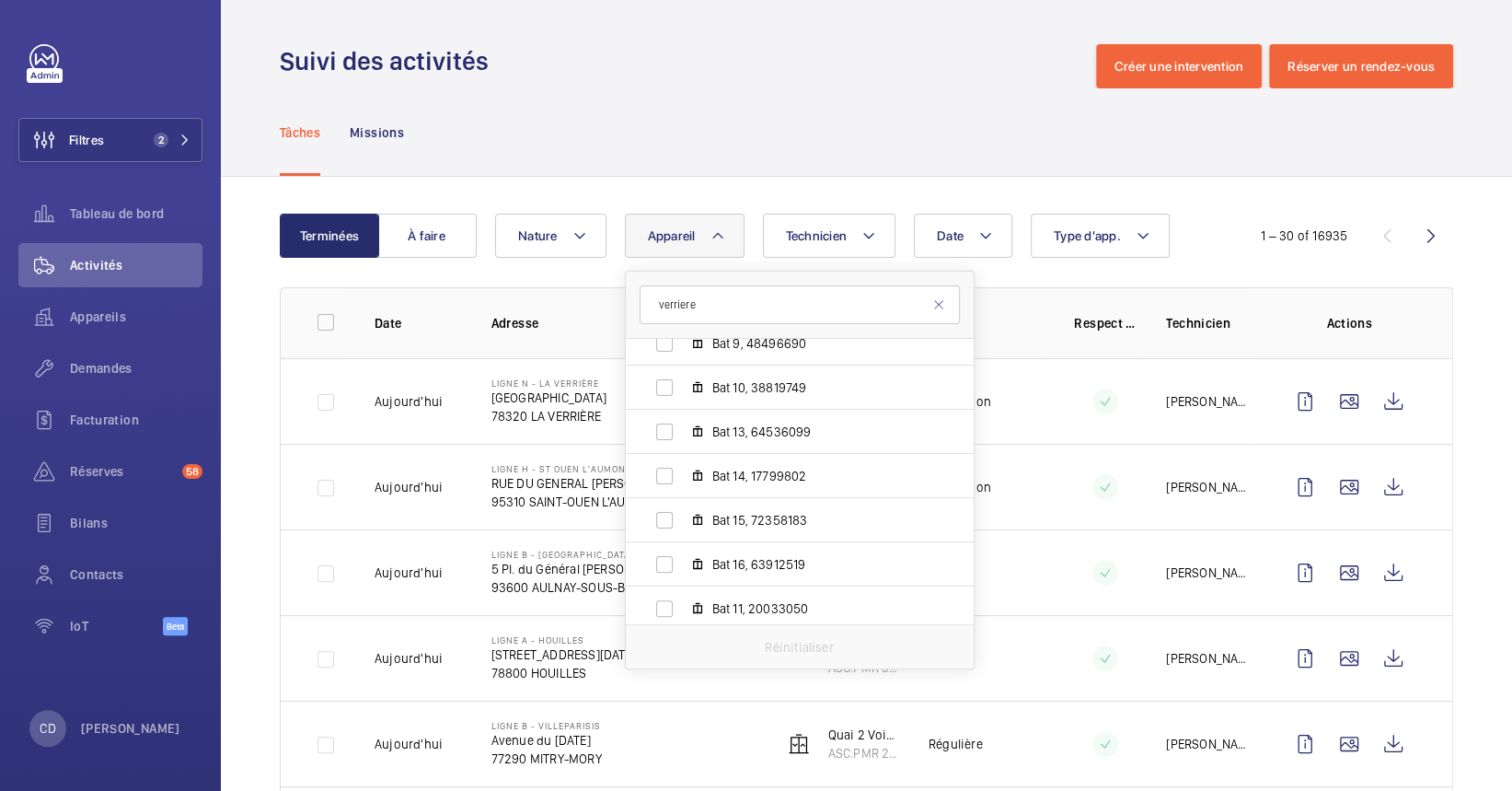
scroll to position [289, 0]
type input "verriere"
click at [1137, 420] on td "[PERSON_NAME]" at bounding box center [1195, 402] width 117 height 86
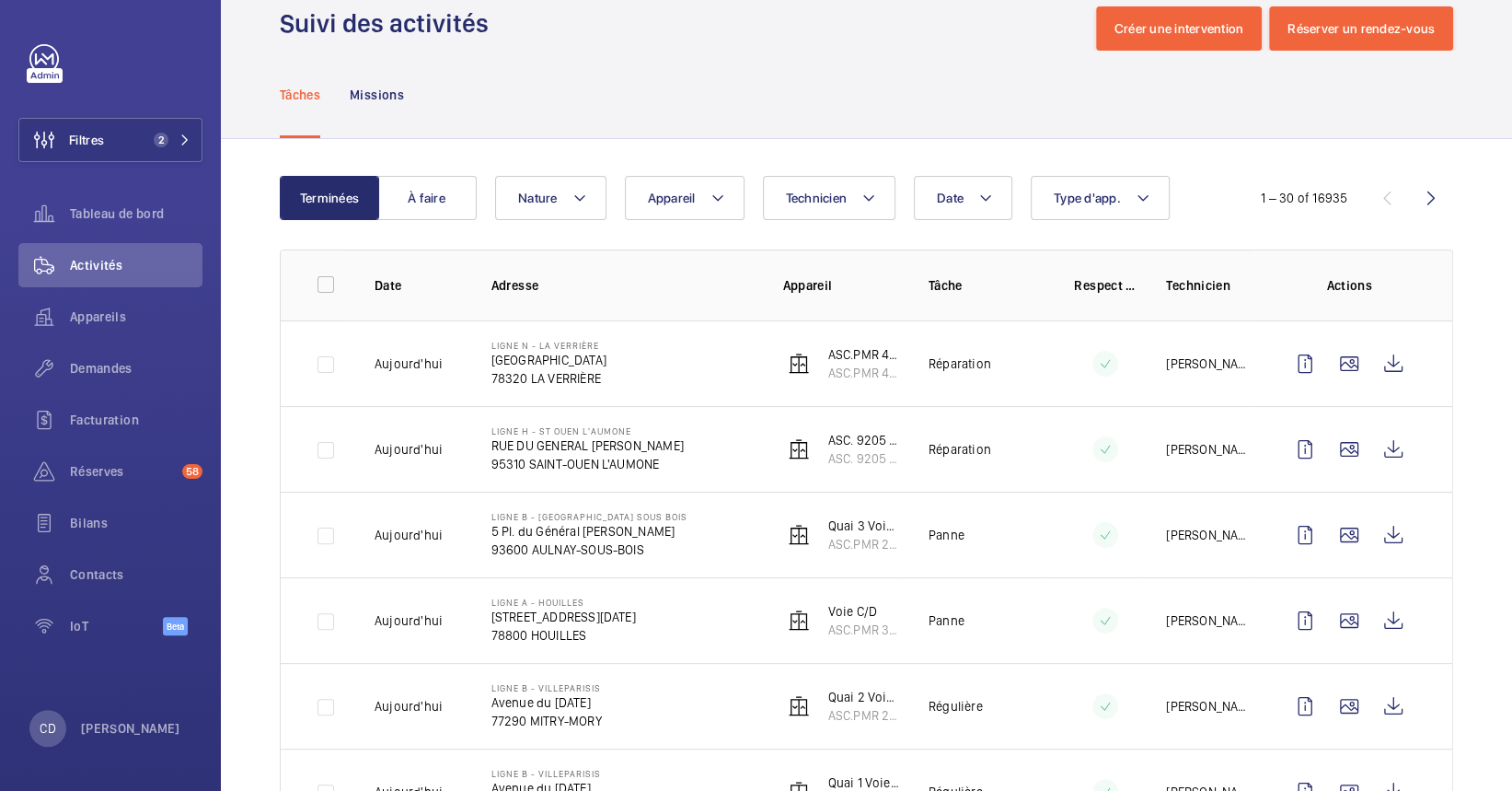
scroll to position [36, 0]
click at [854, 367] on p "ASC.PMR 4608" at bounding box center [864, 374] width 71 height 19
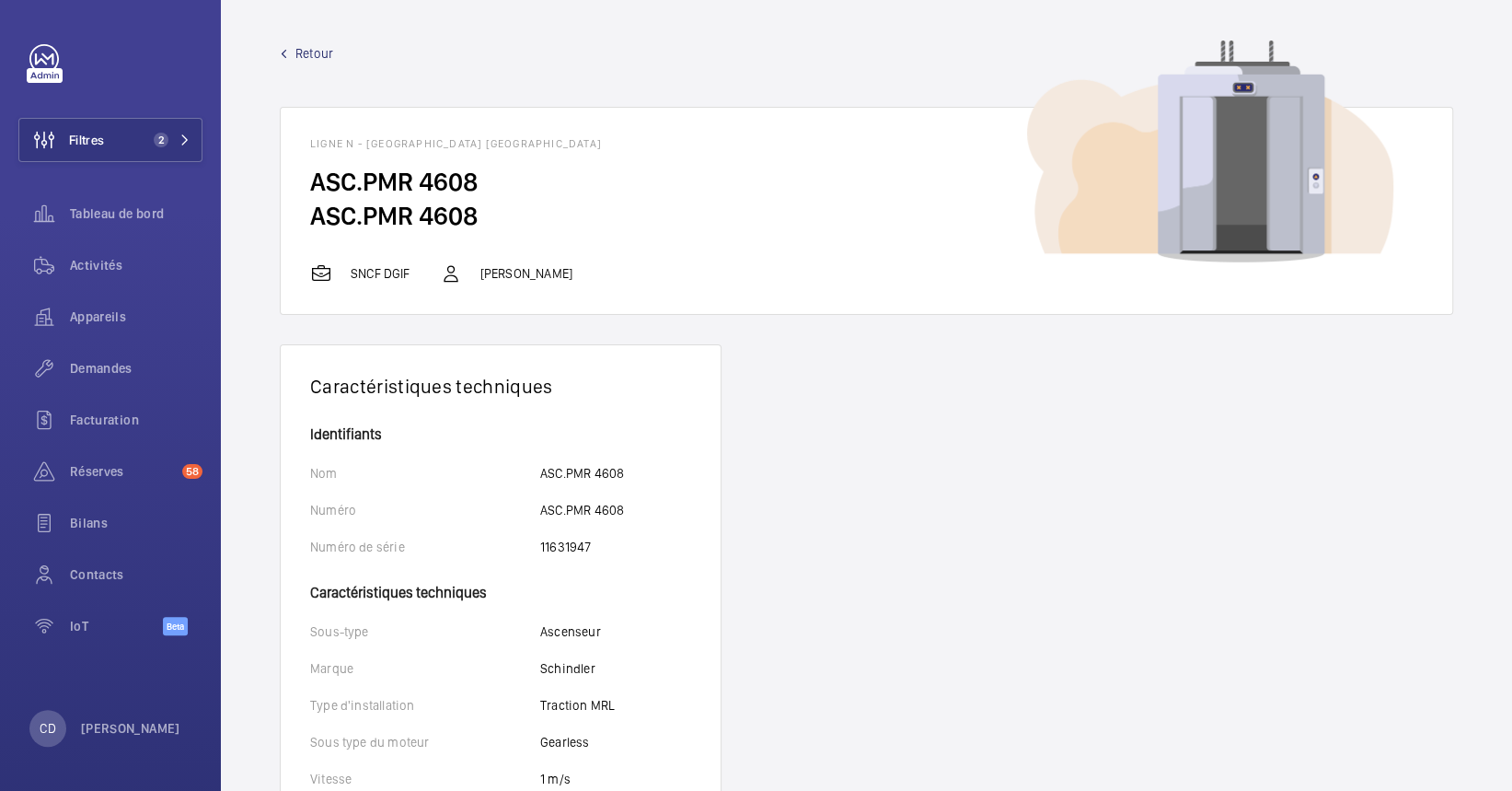
drag, startPoint x: 483, startPoint y: 214, endPoint x: 308, endPoint y: 216, distance: 175.0
click at [308, 216] on wm-front-card-body "ASC.PMR 4608 ASC.PMR 4608" at bounding box center [866, 214] width 1171 height 98
copy h2 "ASC.PMR 4608"
click at [98, 261] on span "Activités" at bounding box center [136, 265] width 133 height 19
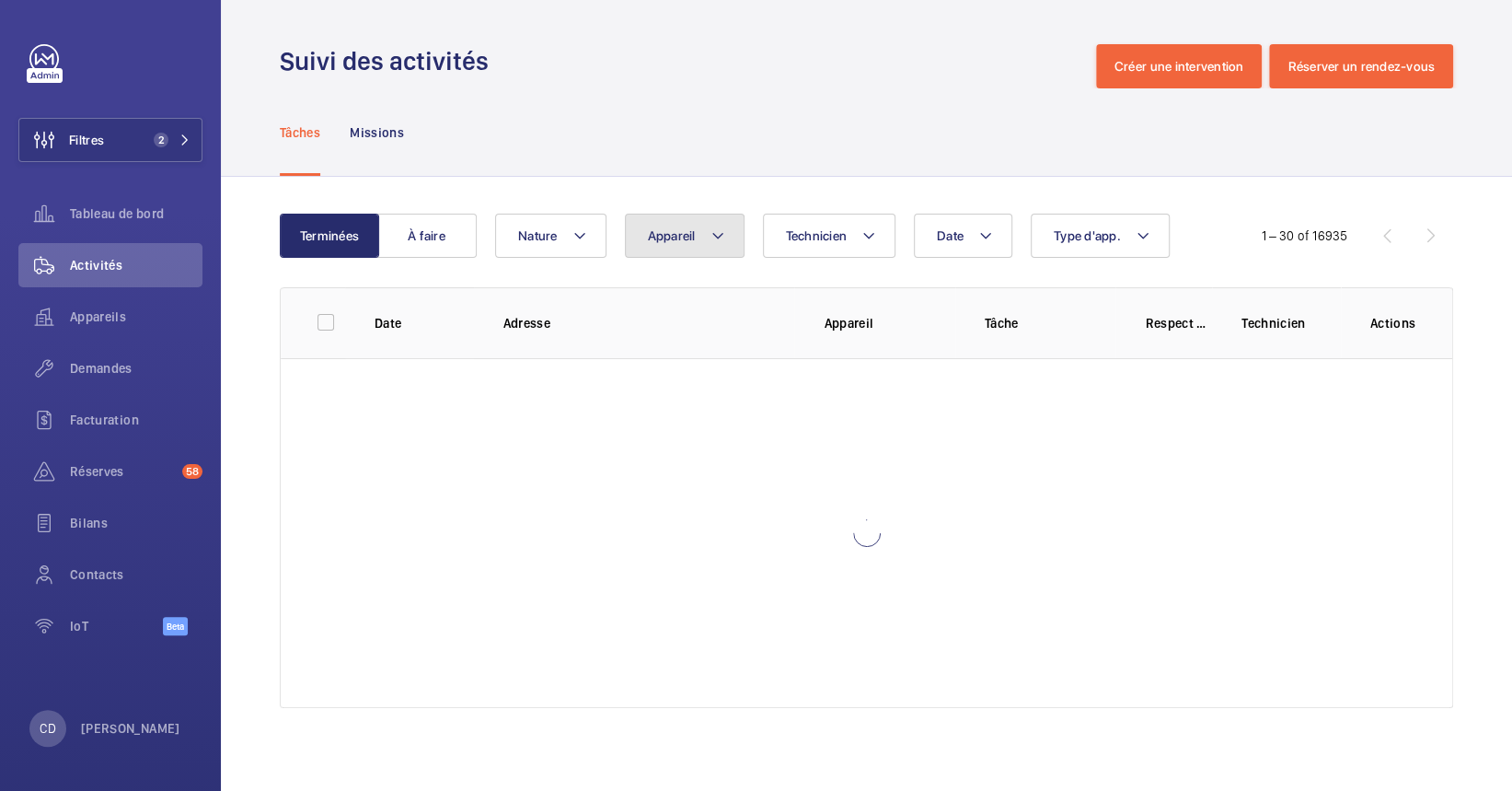
click at [685, 238] on span "Appareil" at bounding box center [671, 236] width 48 height 15
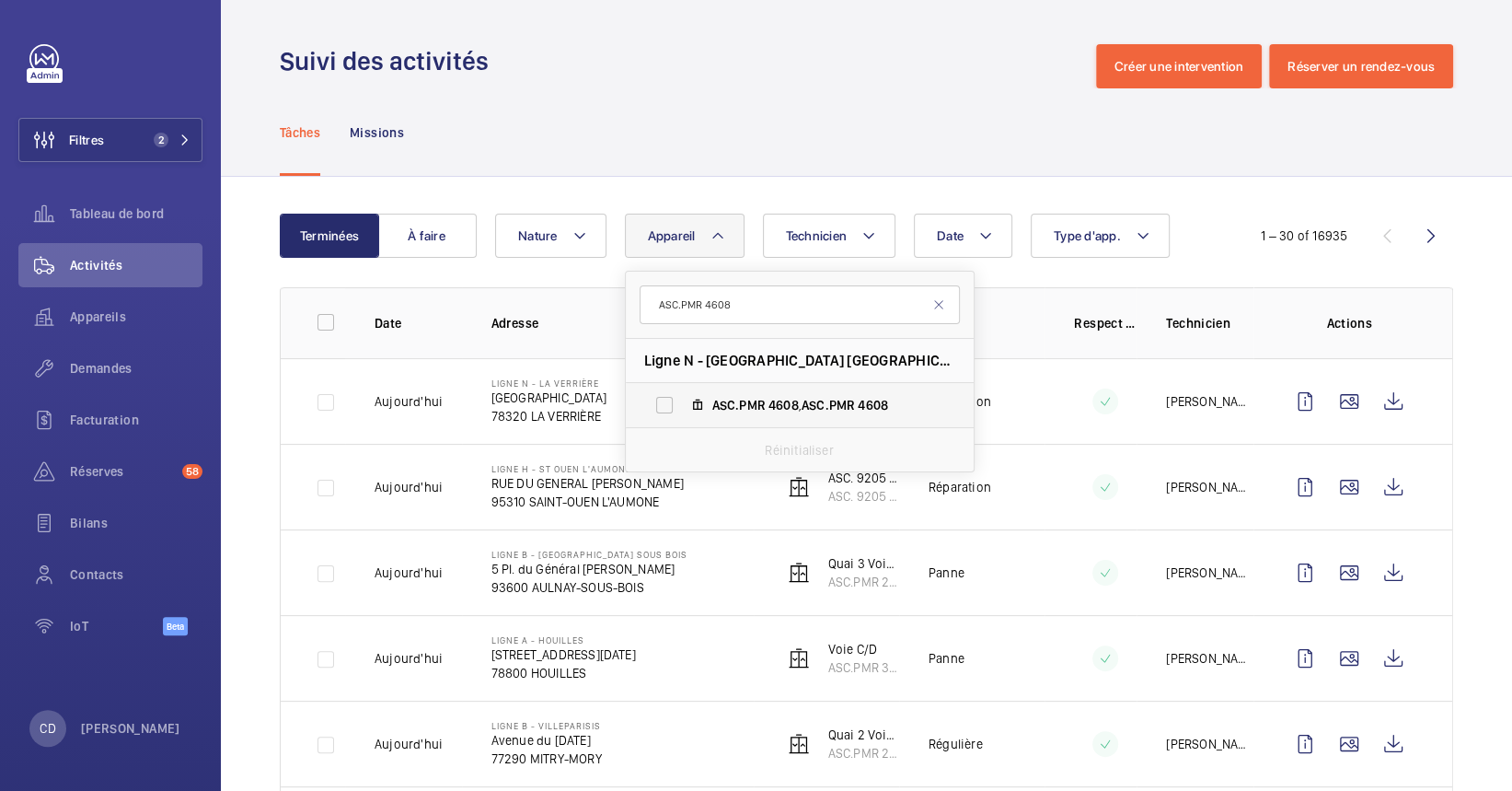
type input "ASC.PMR 4608"
click at [718, 393] on label "ASC.PMR 4608 , ASC.PMR 4608" at bounding box center [785, 404] width 318 height 44
click at [683, 393] on input "ASC.PMR 4608 , ASC.PMR 4608" at bounding box center [664, 404] width 36 height 36
checkbox input "true"
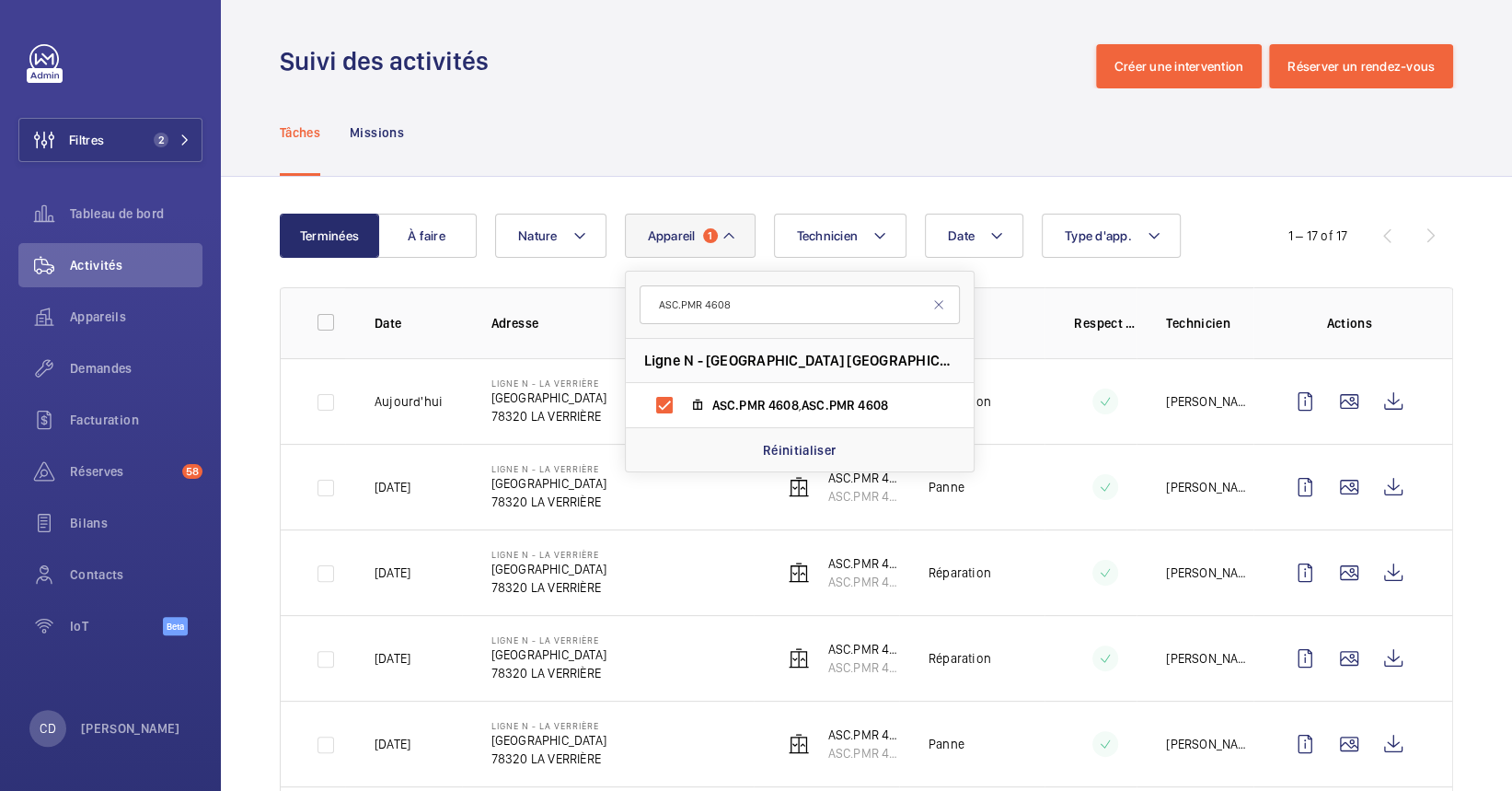
click at [975, 500] on td "Panne" at bounding box center [972, 487] width 146 height 86
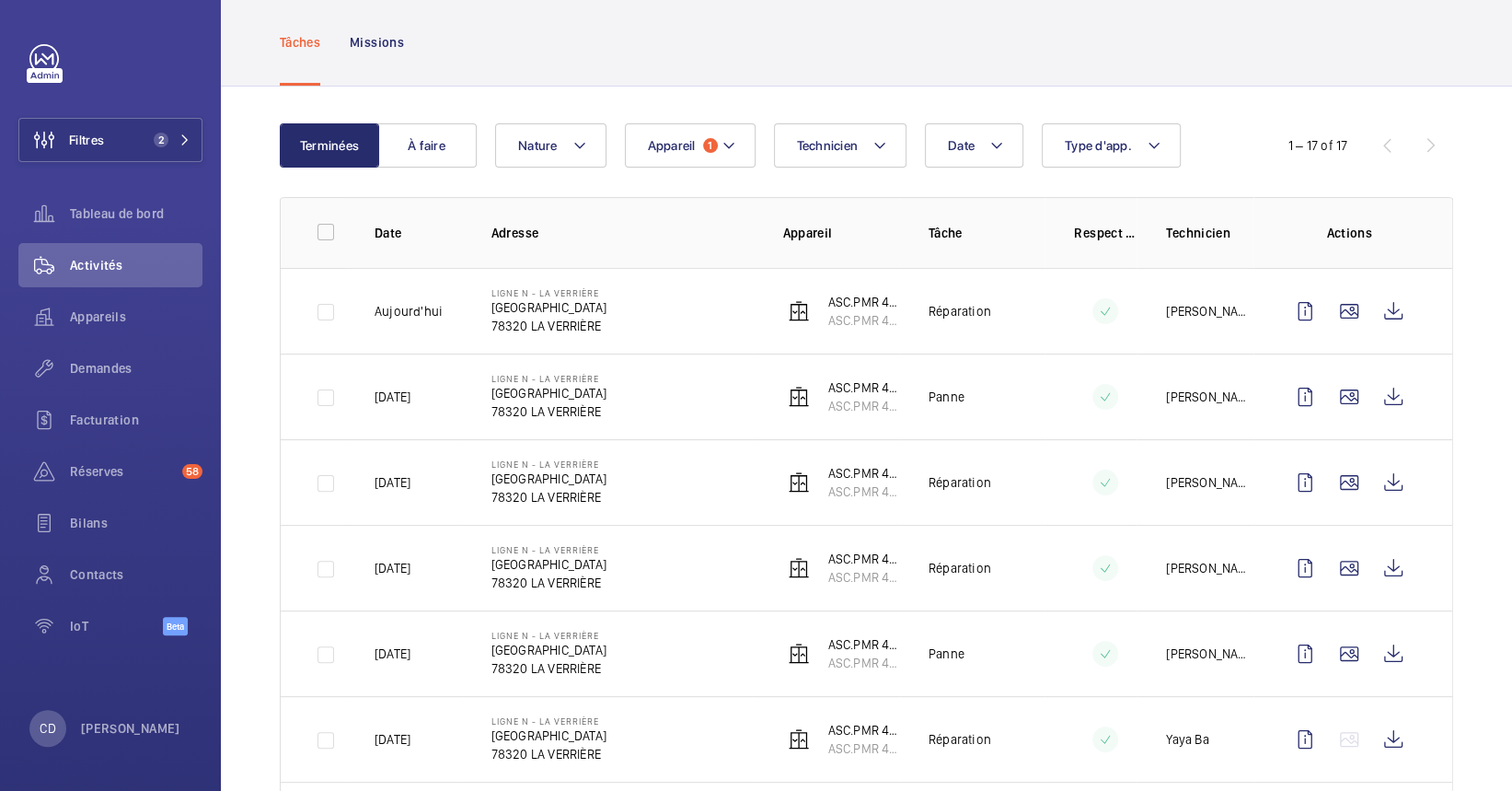
scroll to position [97, 0]
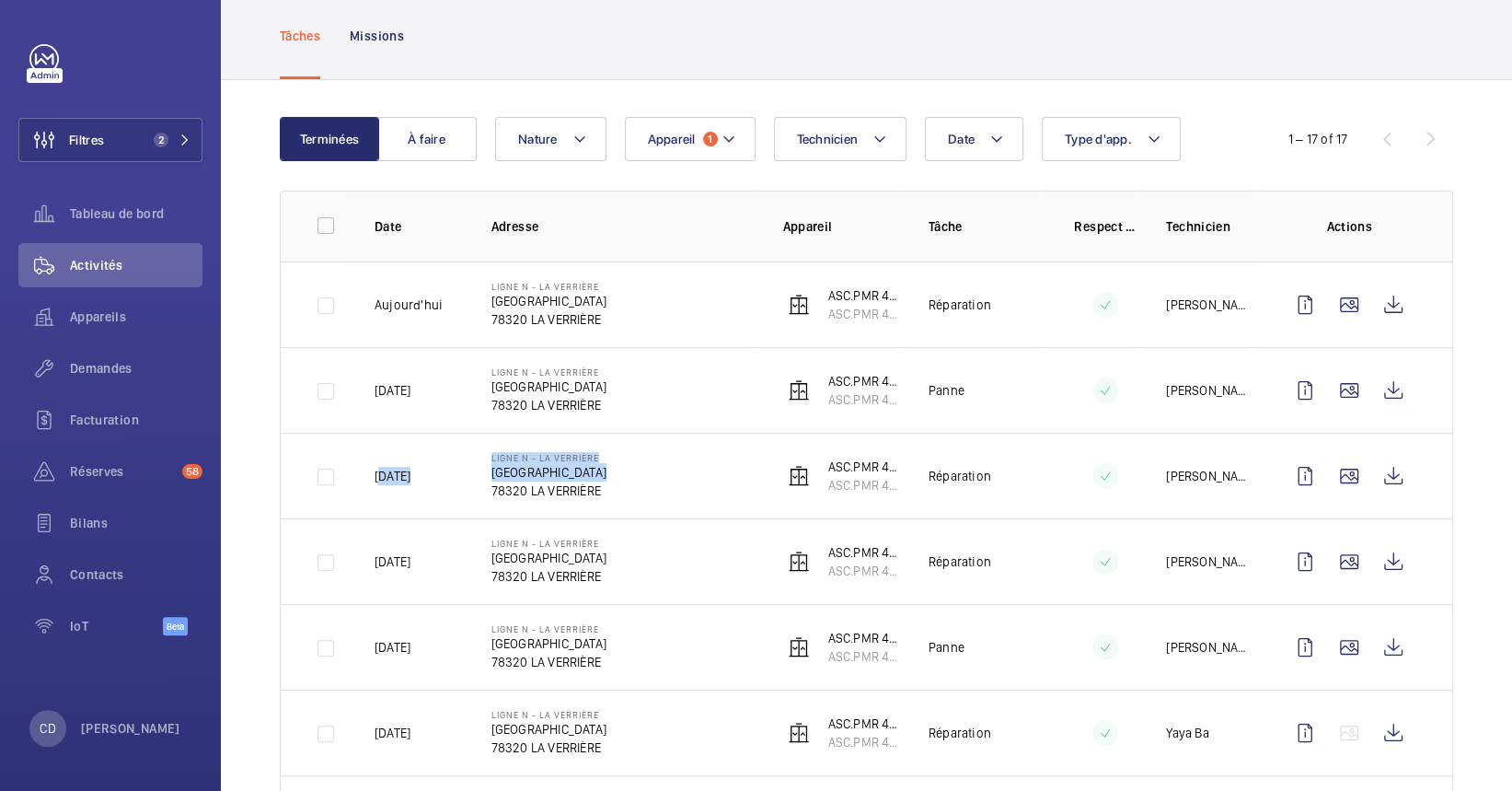
drag, startPoint x: 376, startPoint y: 485, endPoint x: 493, endPoint y: 486, distance: 117.0
click at [0, 0] on tr "13/08/2025 Ligne N - La Verrière Avenue de Montfort 78320 LA VERRIÈRE ASC.PMR 4…" at bounding box center [0, 0] width 0 height 0
click at [725, 508] on td "Ligne N - La Verrière Avenue de Montfort 78320 LA VERRIÈRE" at bounding box center [608, 475] width 292 height 86
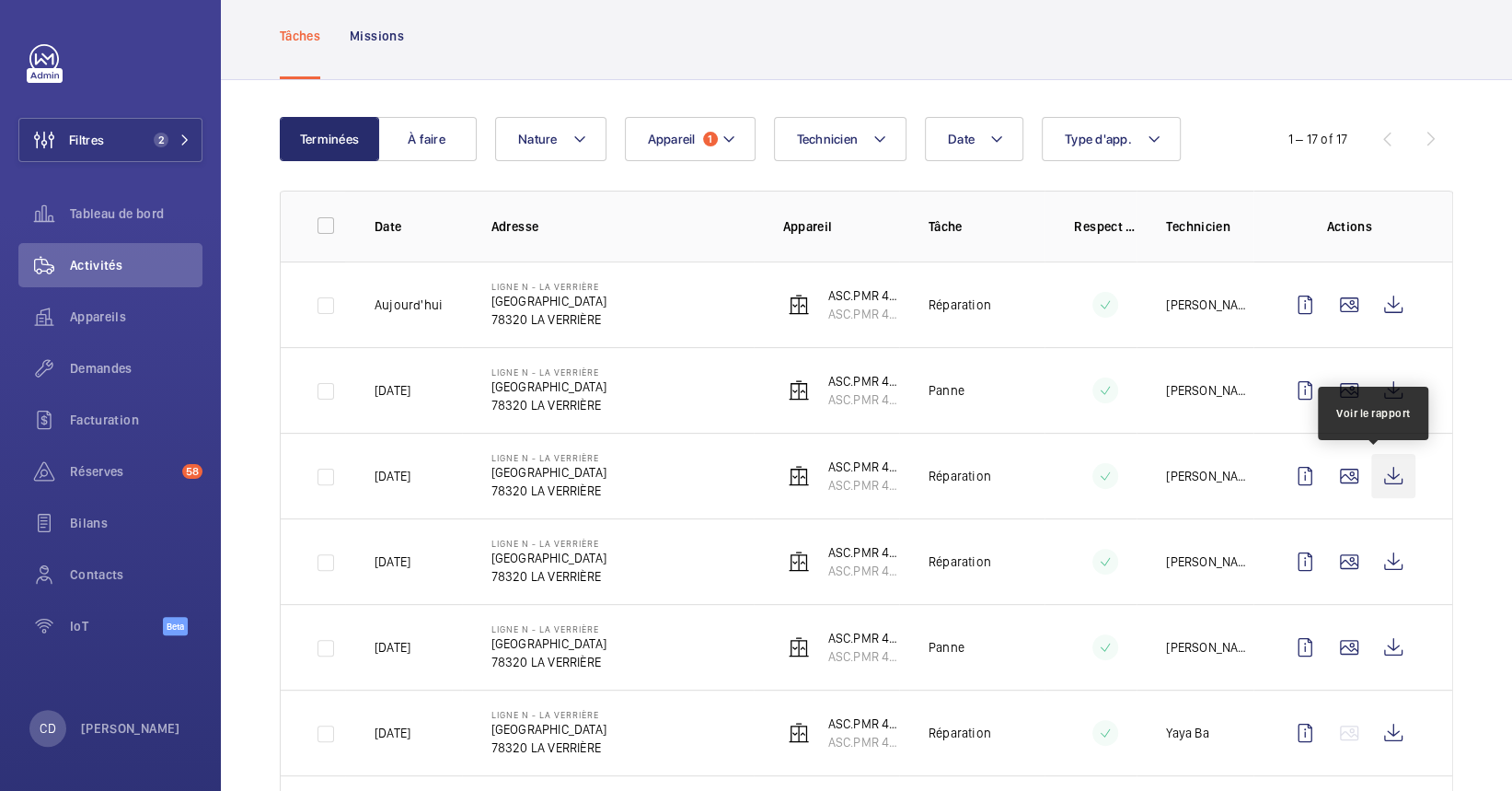
click at [1371, 490] on wm-front-icon-button at bounding box center [1393, 475] width 44 height 44
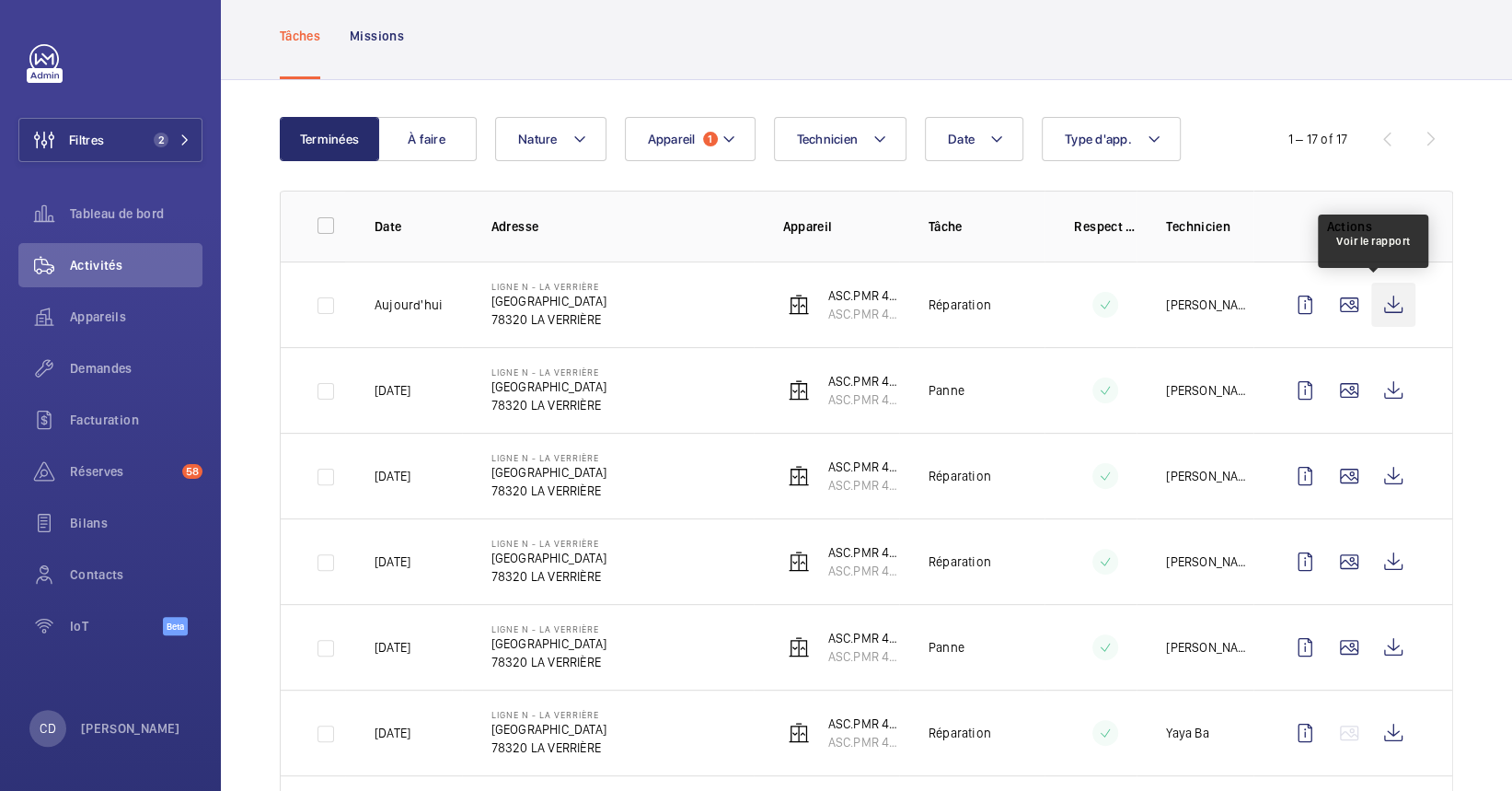
click at [1379, 295] on wm-front-icon-button at bounding box center [1393, 304] width 44 height 44
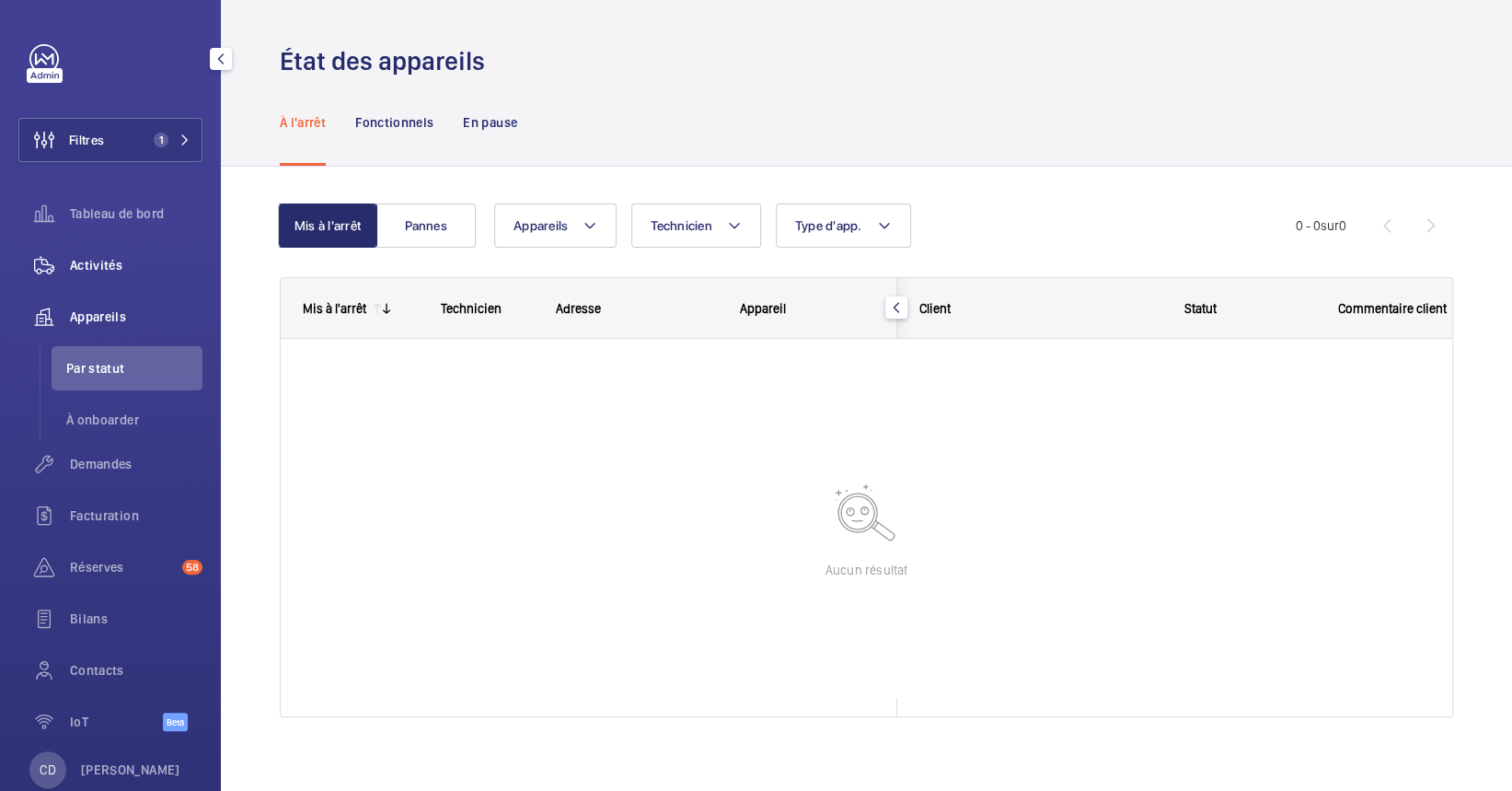
click at [84, 267] on span "Activités" at bounding box center [136, 265] width 133 height 19
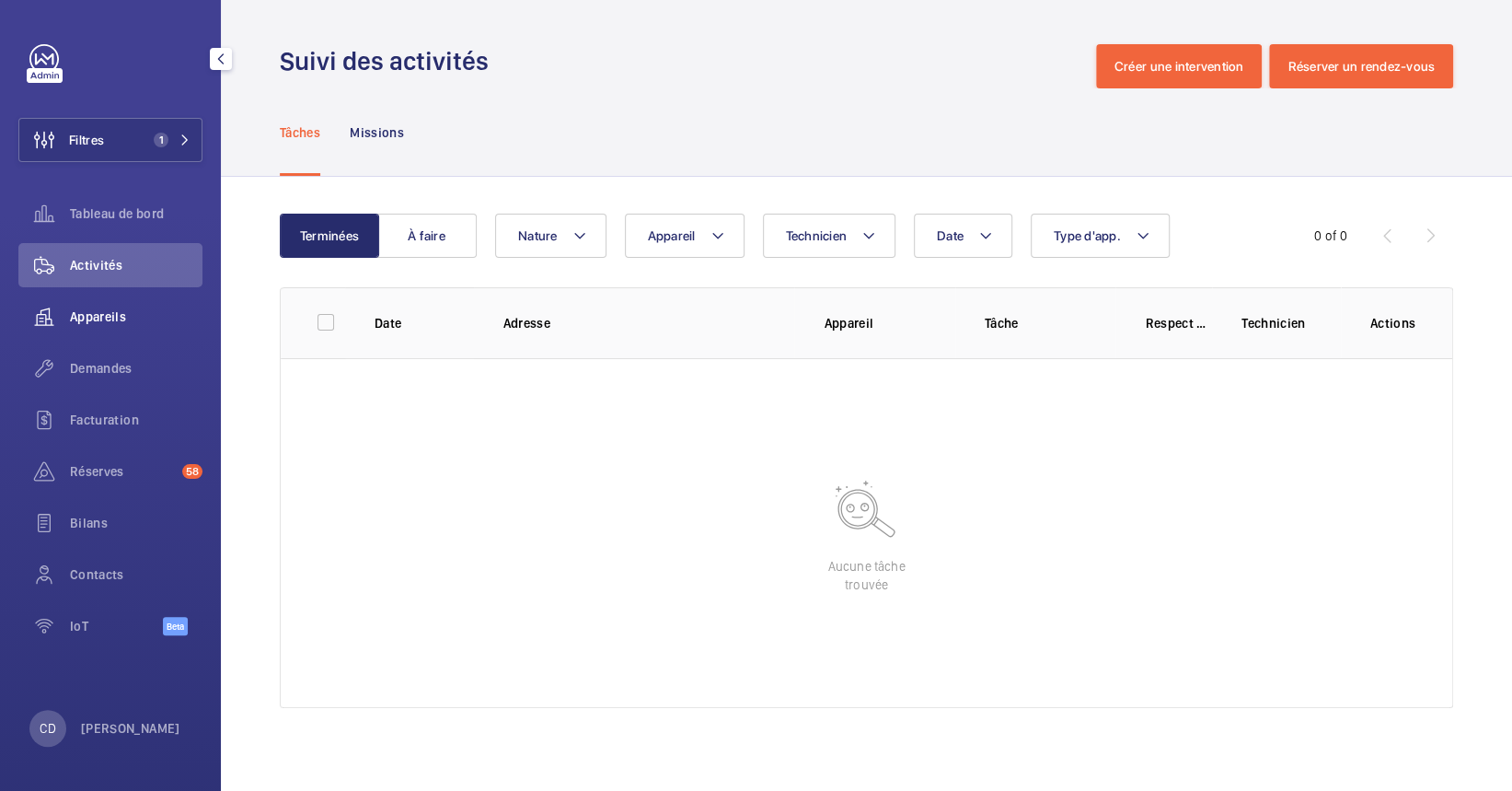
click at [96, 309] on span "Appareils" at bounding box center [136, 317] width 133 height 19
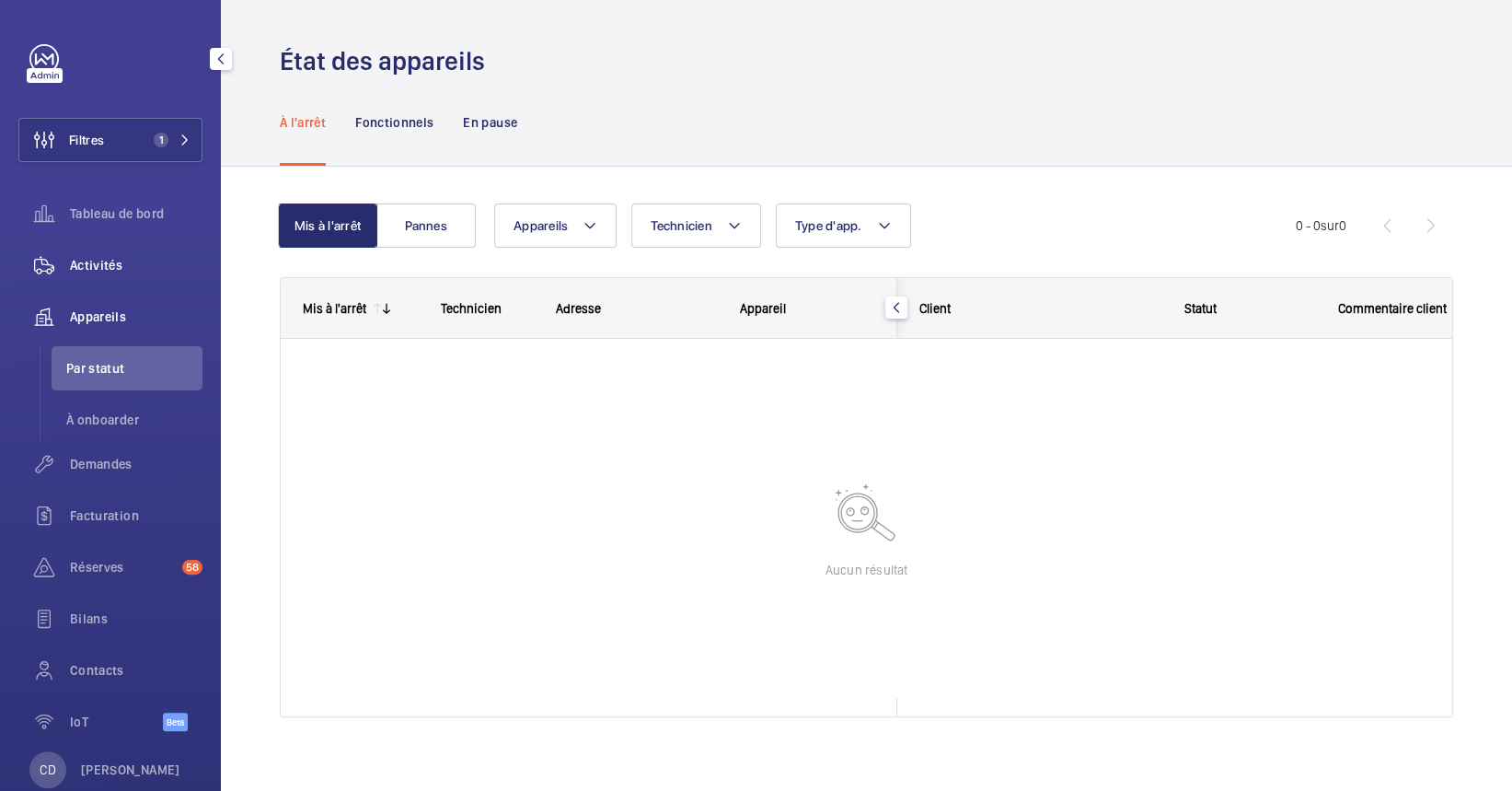
click at [103, 282] on div "Activités" at bounding box center [110, 264] width 184 height 44
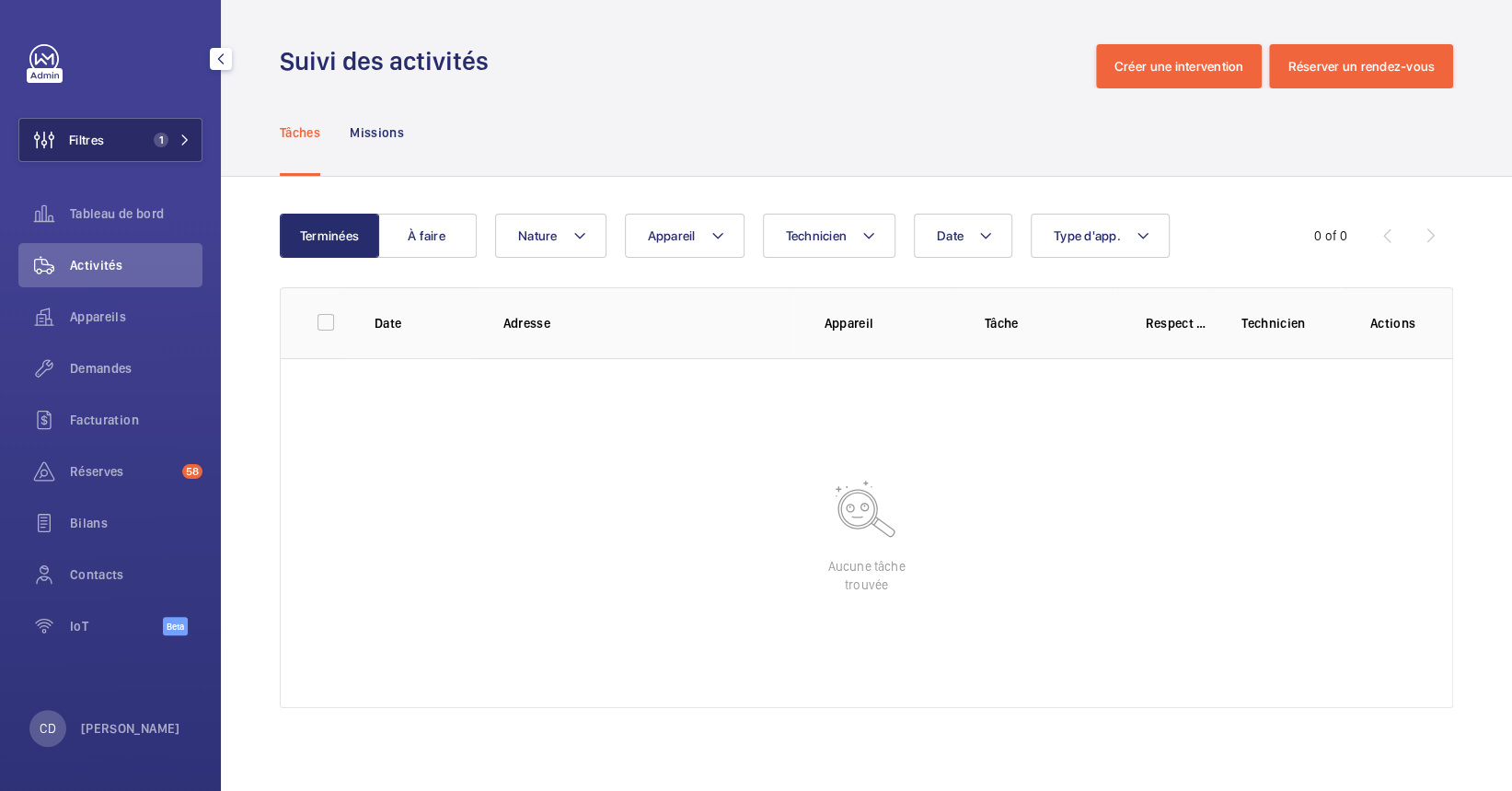
click at [187, 137] on mat-icon at bounding box center [185, 140] width 11 height 11
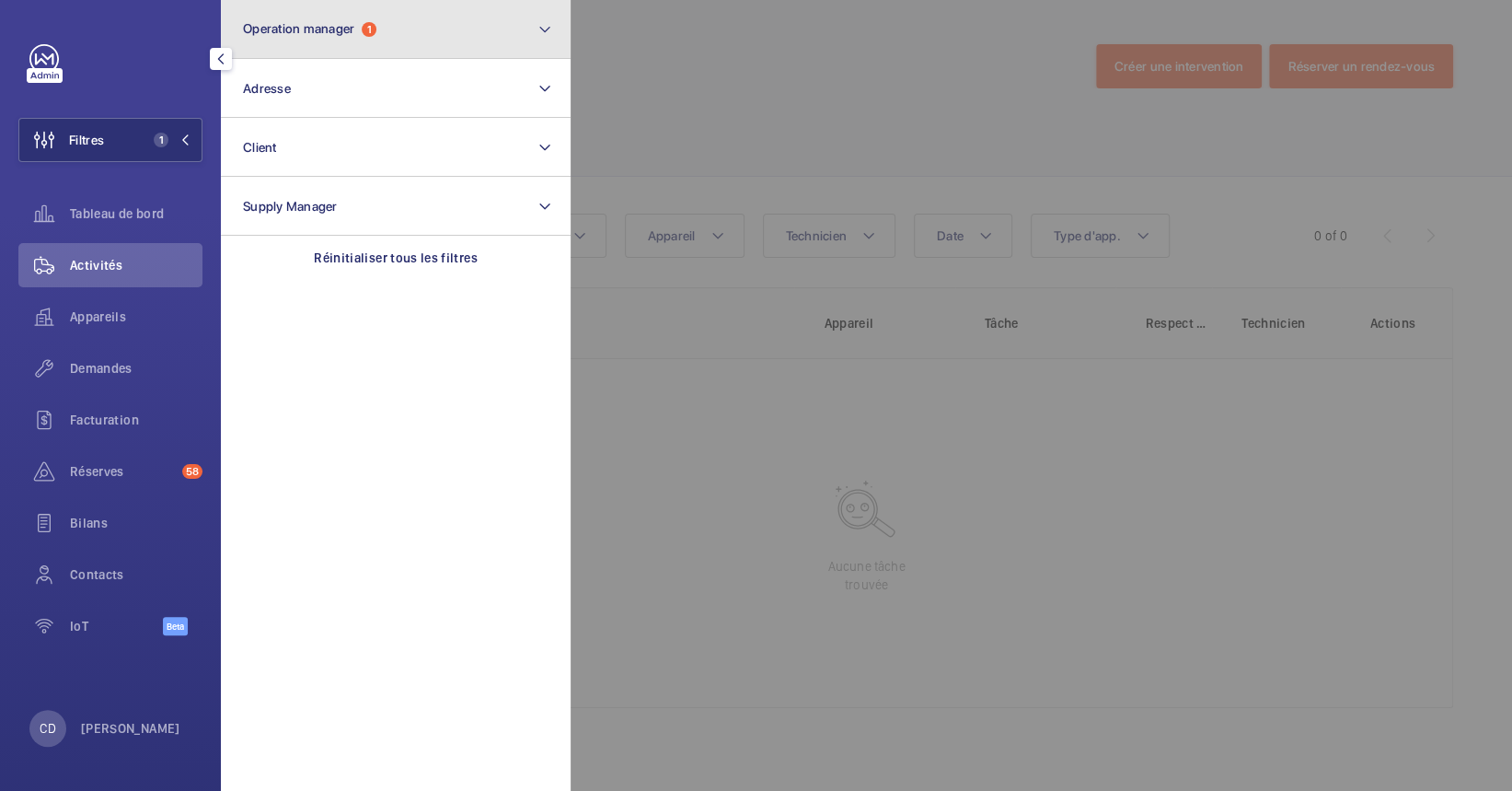
click at [359, 27] on span "Operation manager 1" at bounding box center [309, 29] width 133 height 16
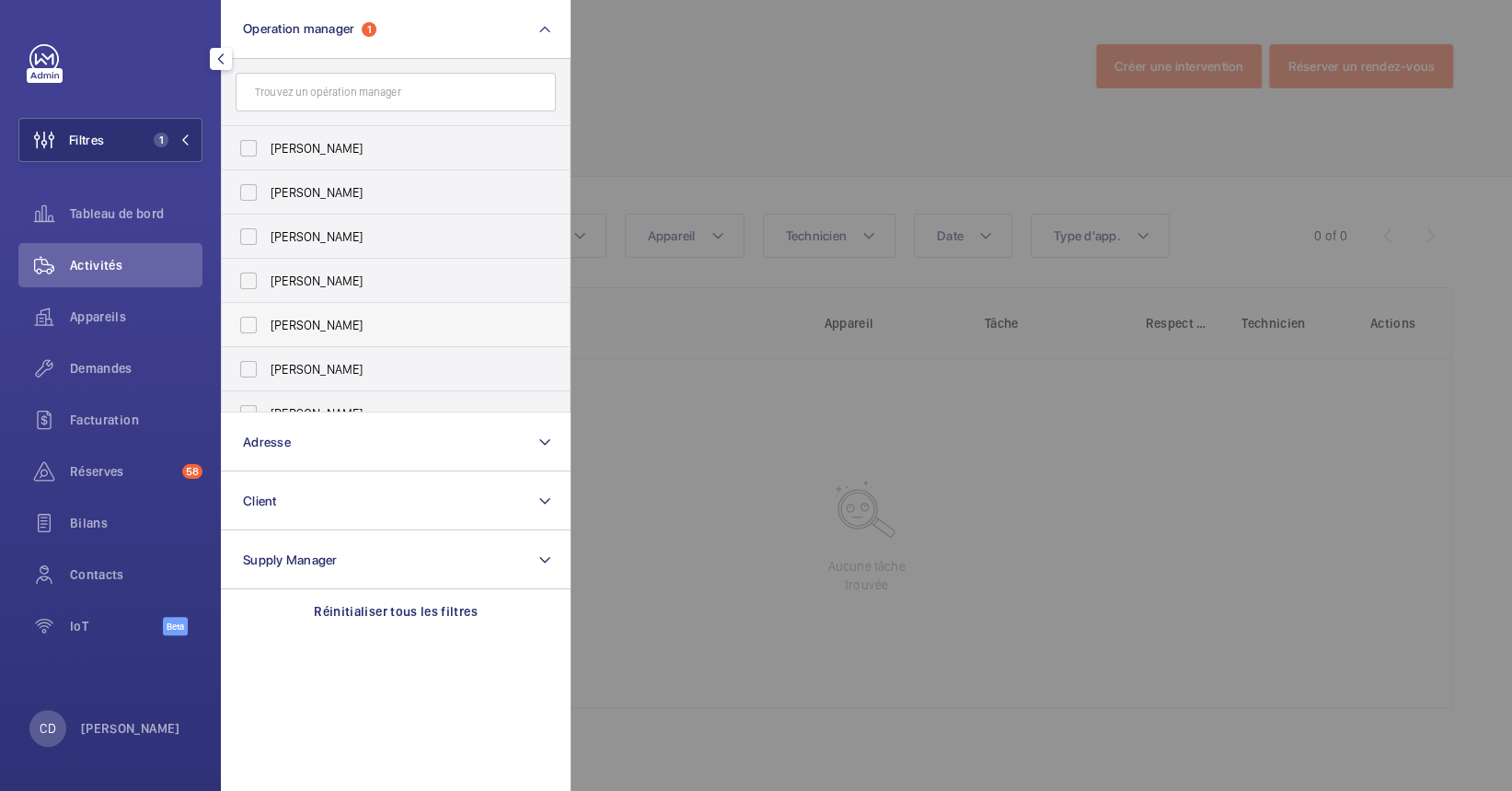
scroll to position [67, 0]
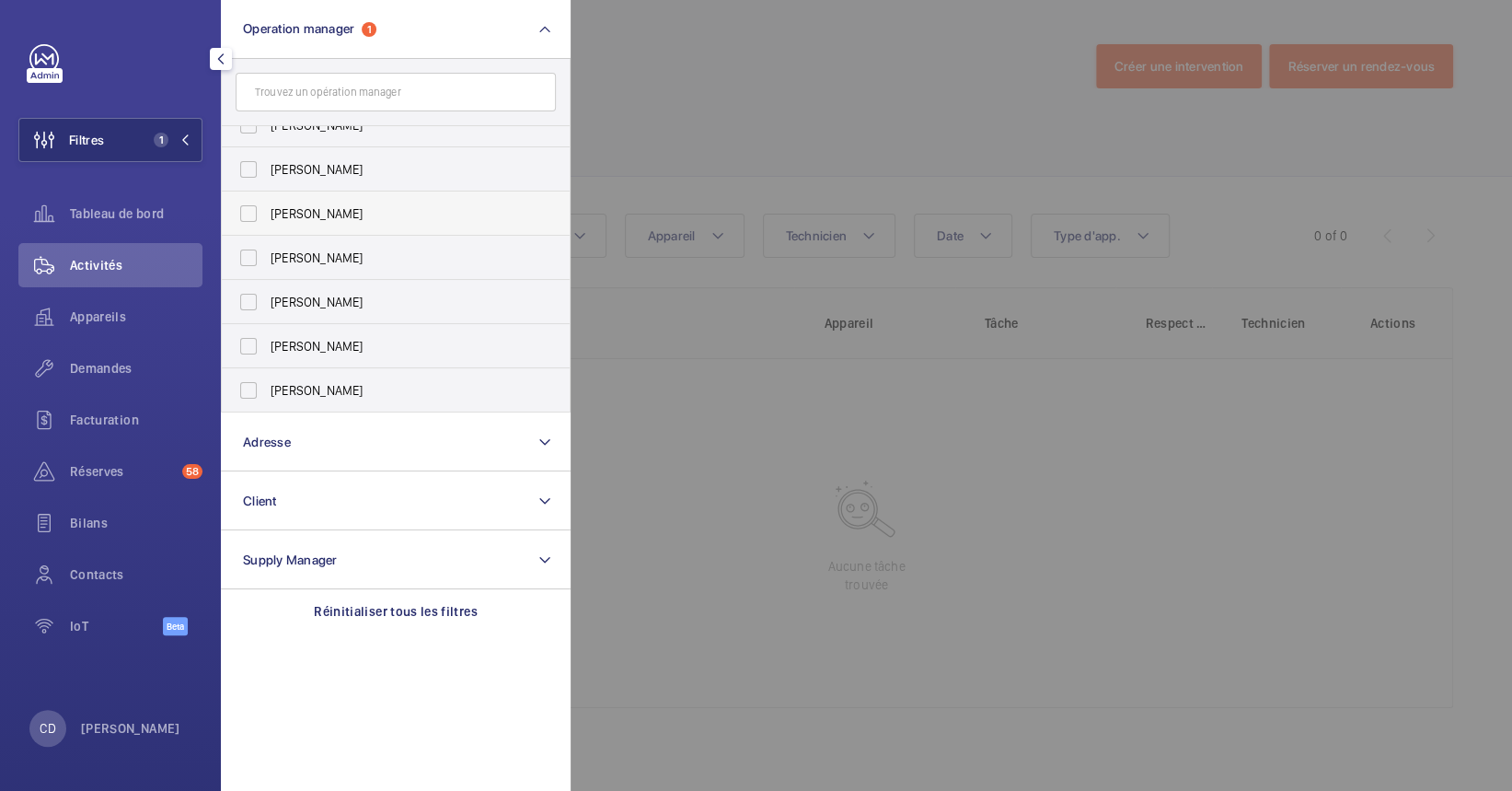
click at [342, 226] on label "[PERSON_NAME]" at bounding box center [382, 213] width 320 height 44
click at [267, 226] on input "[PERSON_NAME]" at bounding box center [248, 213] width 36 height 36
checkbox input "true"
click at [327, 235] on label "[PERSON_NAME]" at bounding box center [382, 257] width 320 height 44
click at [267, 239] on input "[PERSON_NAME]" at bounding box center [248, 257] width 36 height 36
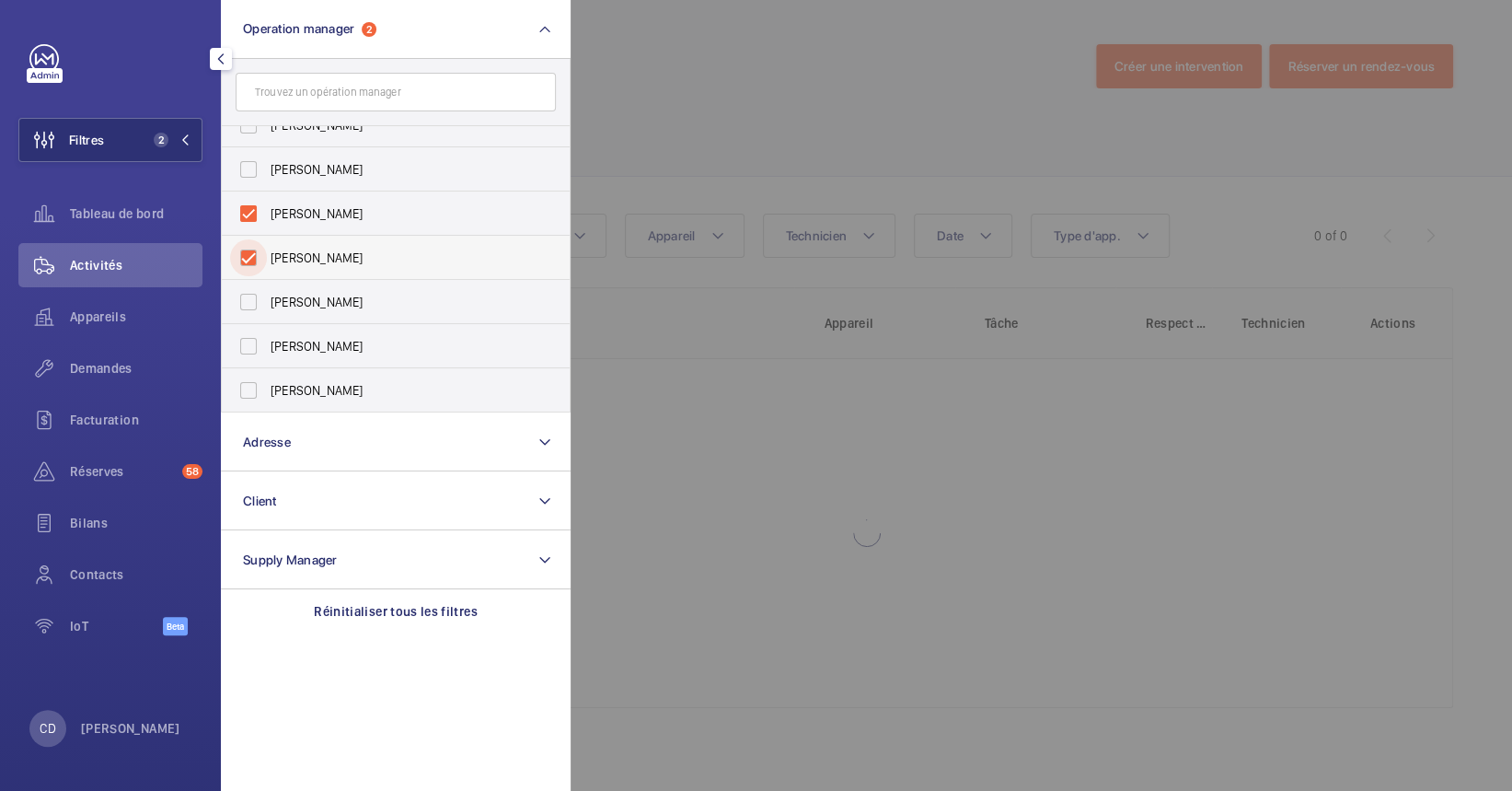
checkbox input "true"
click at [305, 223] on label "[PERSON_NAME]" at bounding box center [382, 213] width 320 height 44
click at [267, 223] on input "[PERSON_NAME]" at bounding box center [248, 213] width 36 height 36
checkbox input "false"
click at [57, 356] on wm-front-icon-button at bounding box center [44, 368] width 51 height 44
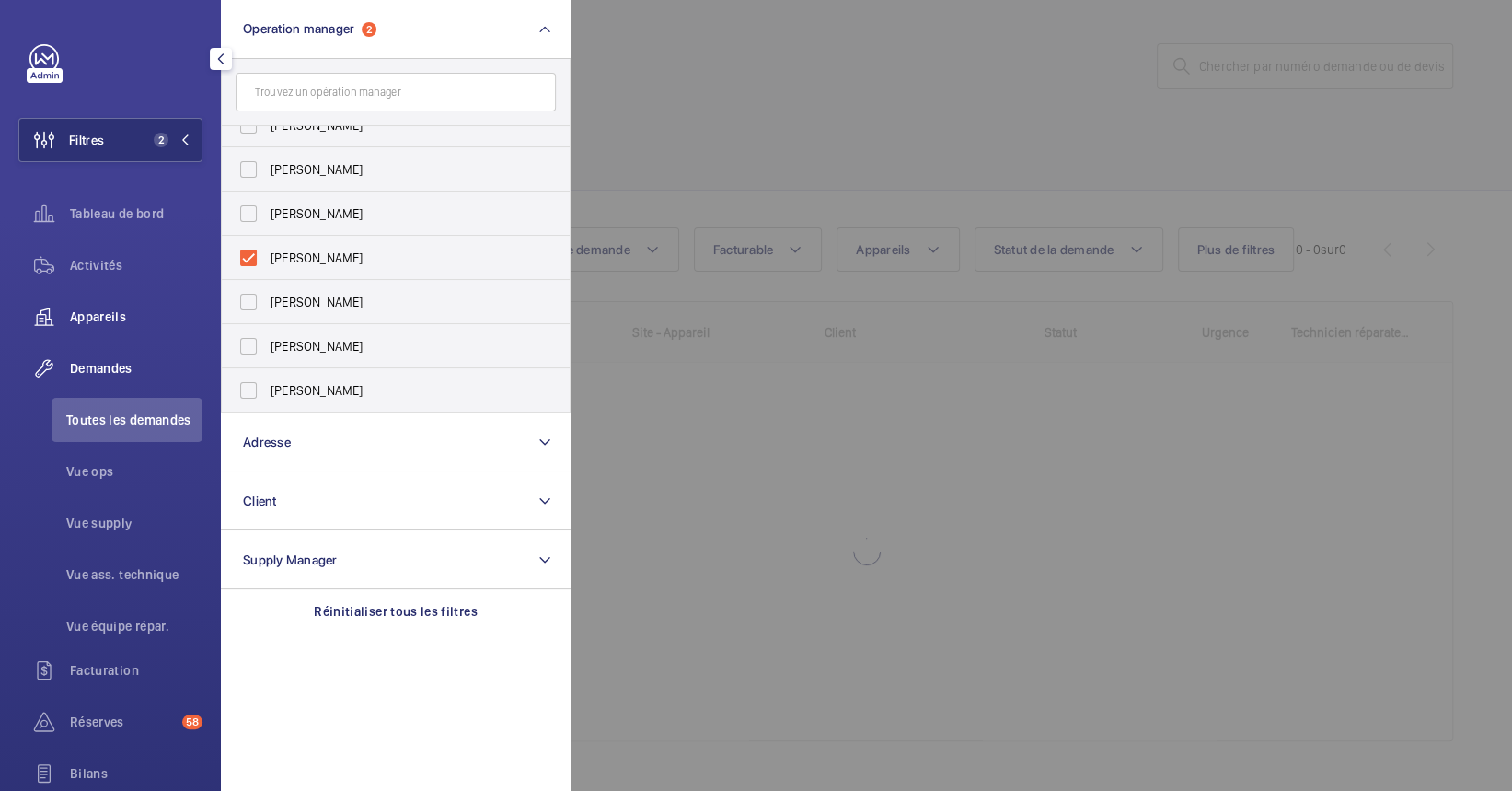
click at [92, 297] on div "Appareils" at bounding box center [110, 317] width 184 height 44
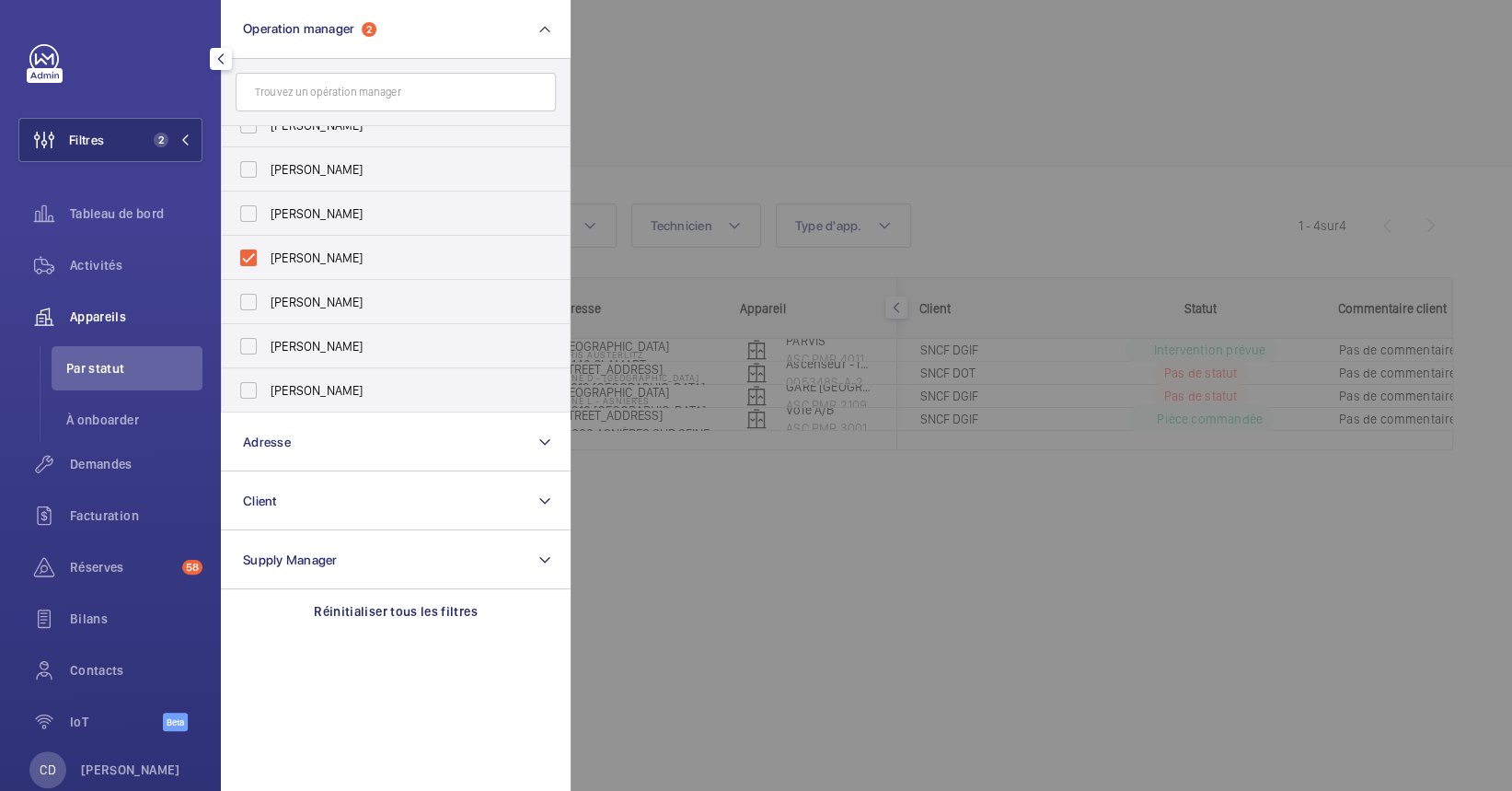
click at [994, 100] on div at bounding box center [1326, 395] width 1512 height 791
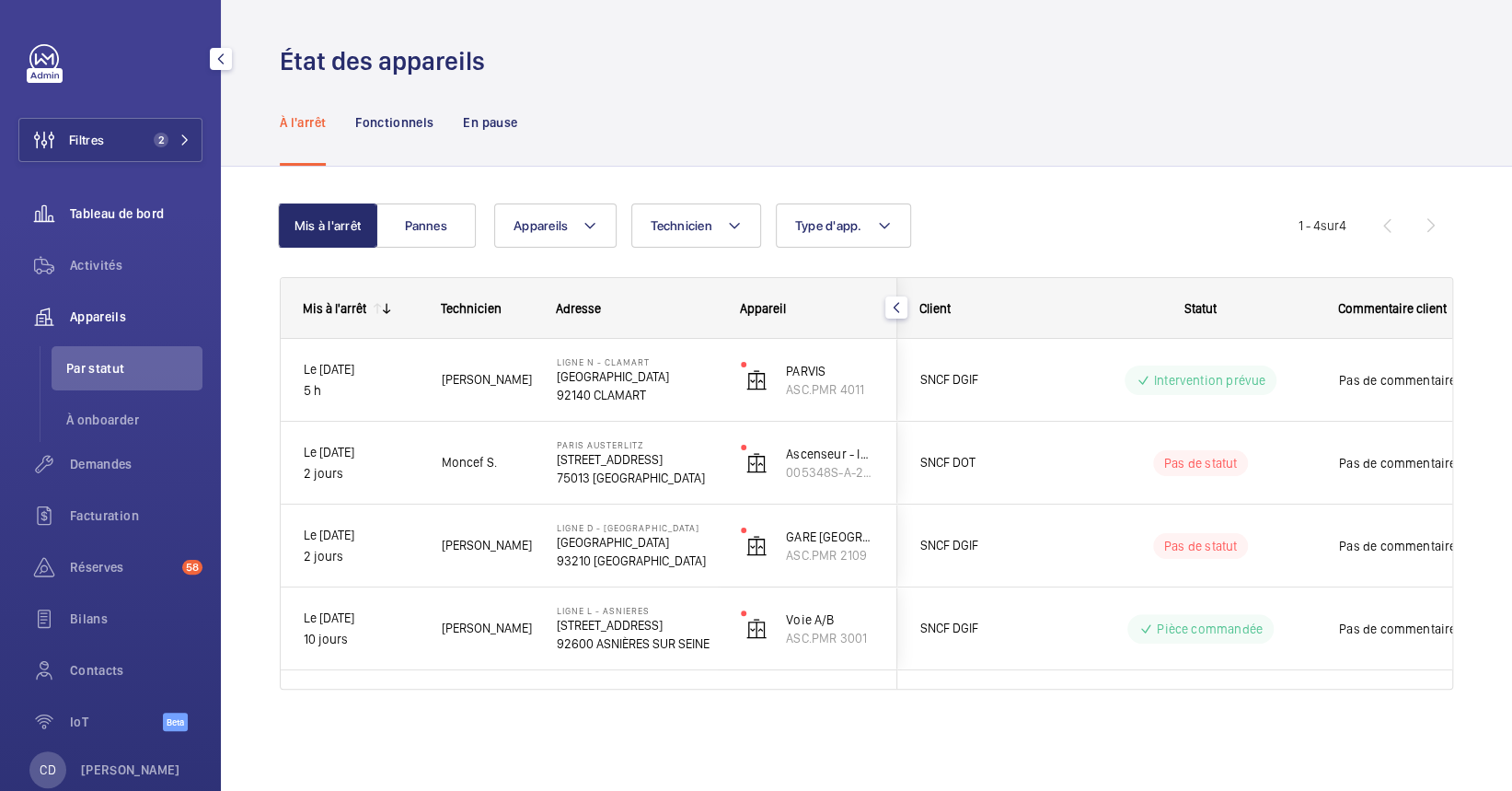
click at [132, 221] on span "Tableau de bord" at bounding box center [136, 214] width 133 height 19
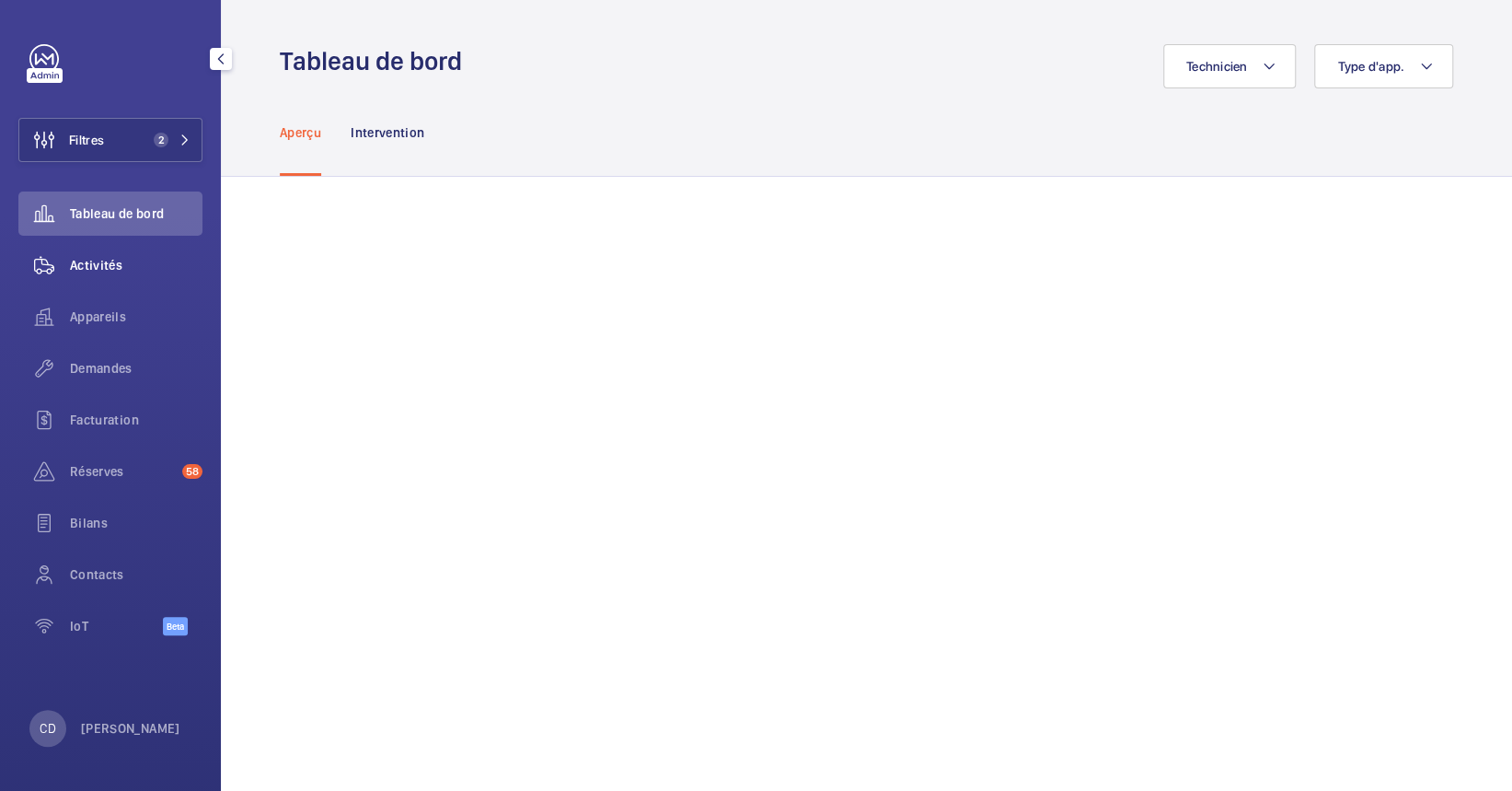
click at [96, 257] on span "Activités" at bounding box center [136, 265] width 133 height 19
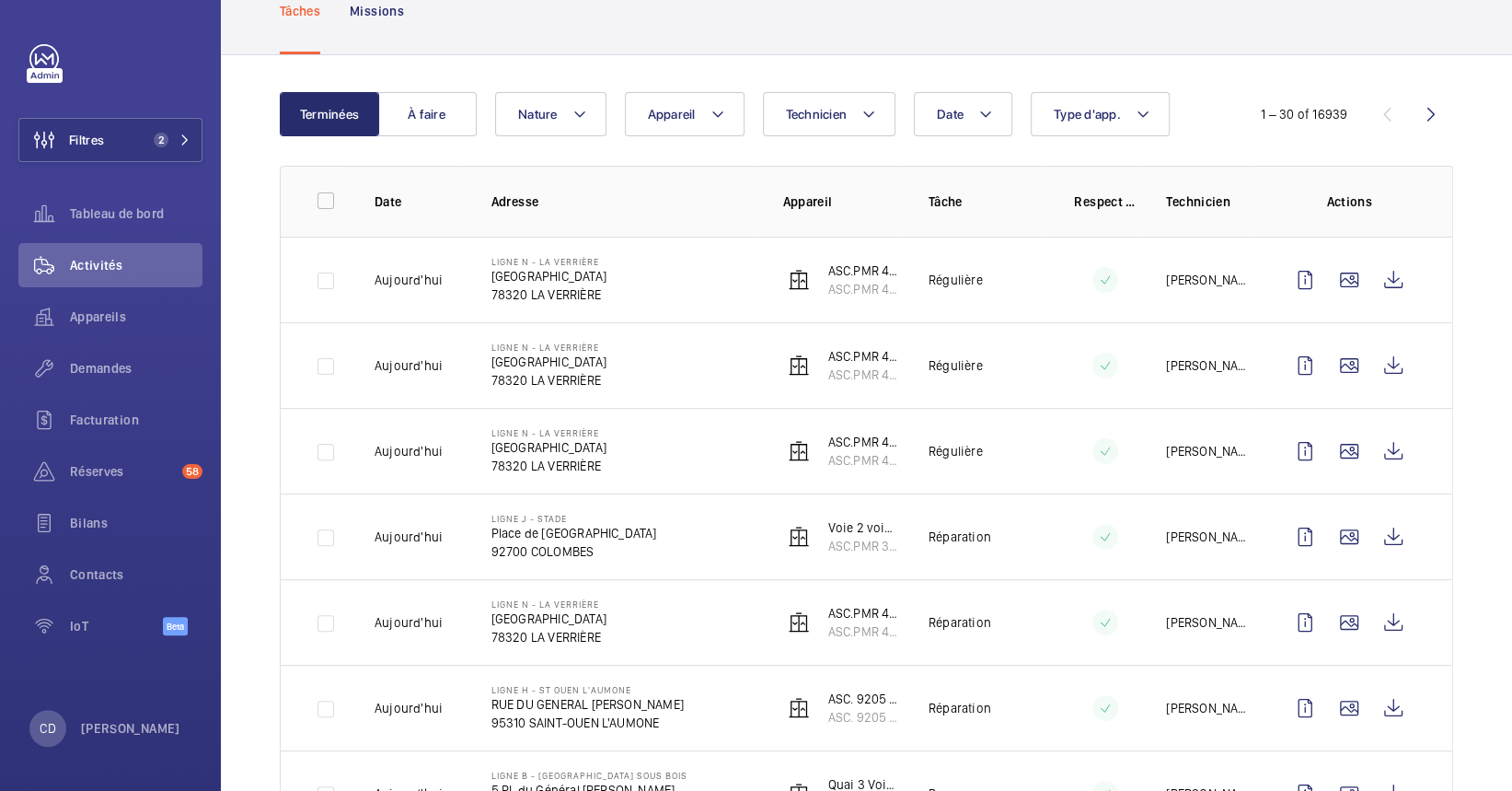
scroll to position [122, 0]
click at [1387, 705] on wm-front-icon-button at bounding box center [1393, 707] width 44 height 44
